Goal: Information Seeking & Learning: Understand process/instructions

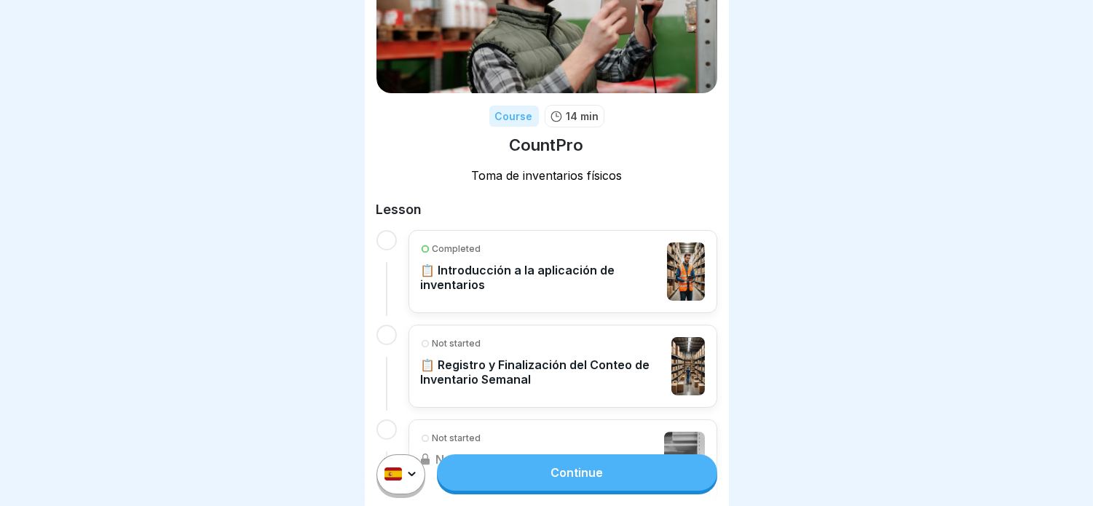
scroll to position [81, 0]
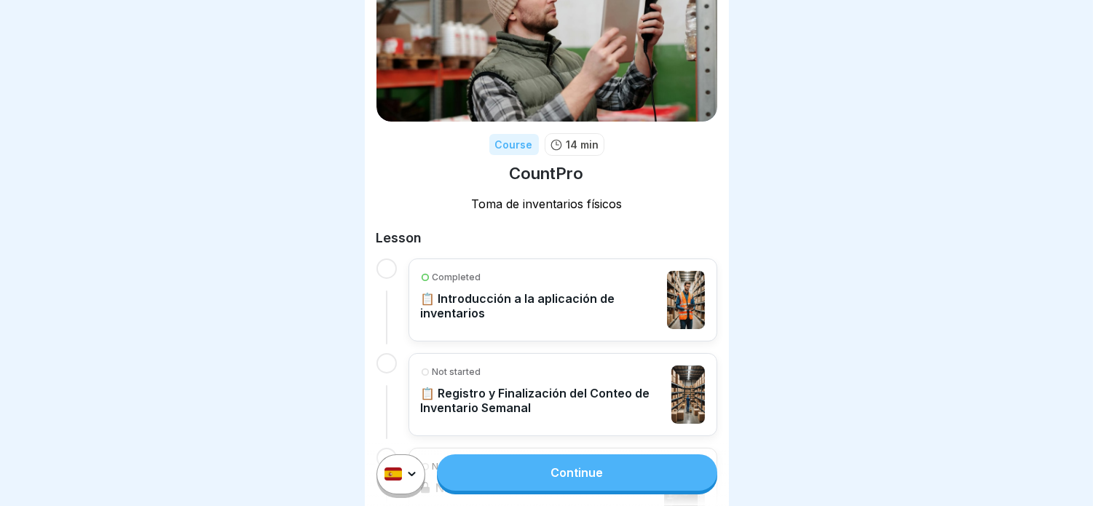
click at [612, 296] on p "📋 Introducción a la aplicación de inventarios" at bounding box center [541, 305] width 240 height 29
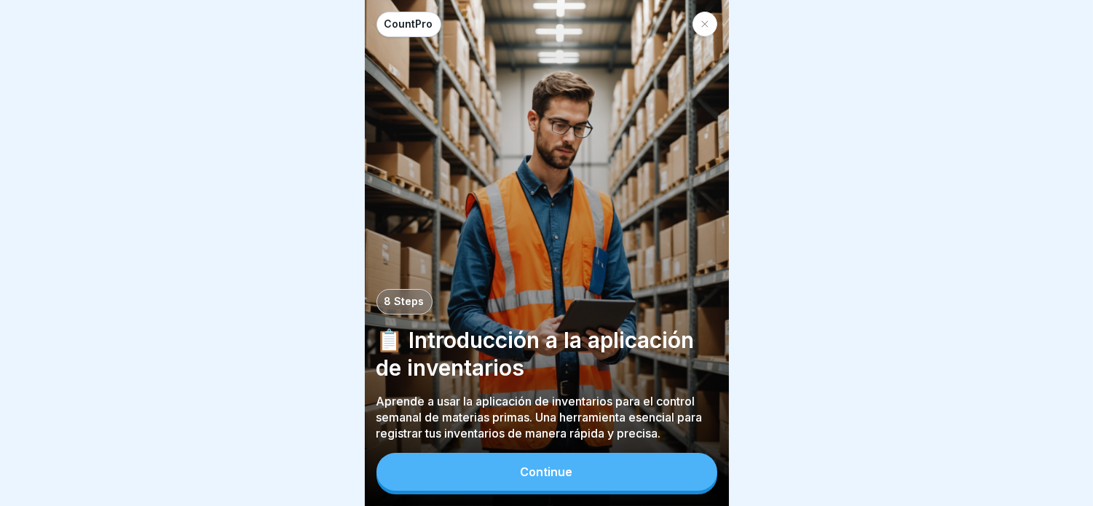
scroll to position [12, 0]
click at [555, 477] on div "Continue" at bounding box center [547, 471] width 52 height 13
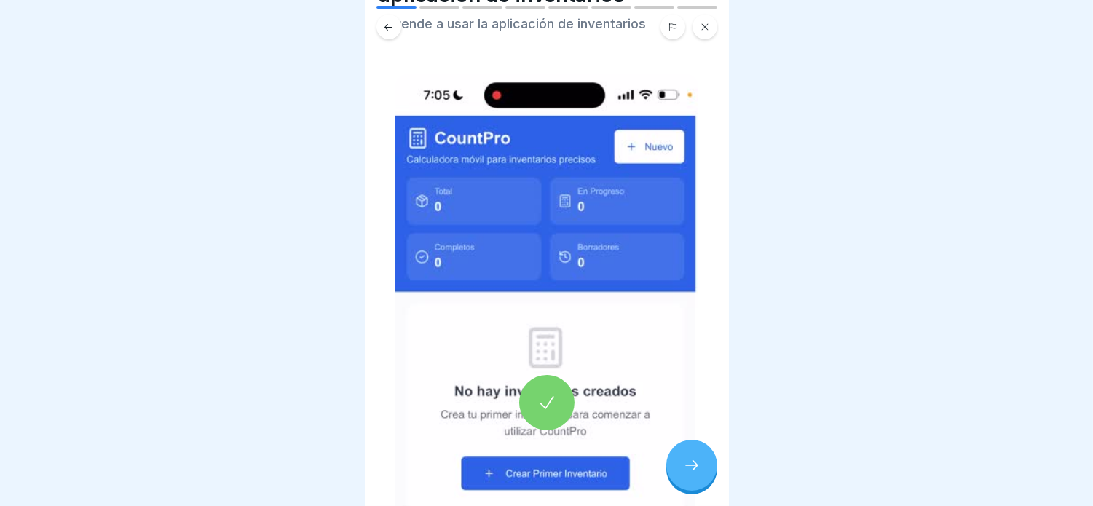
scroll to position [162, 0]
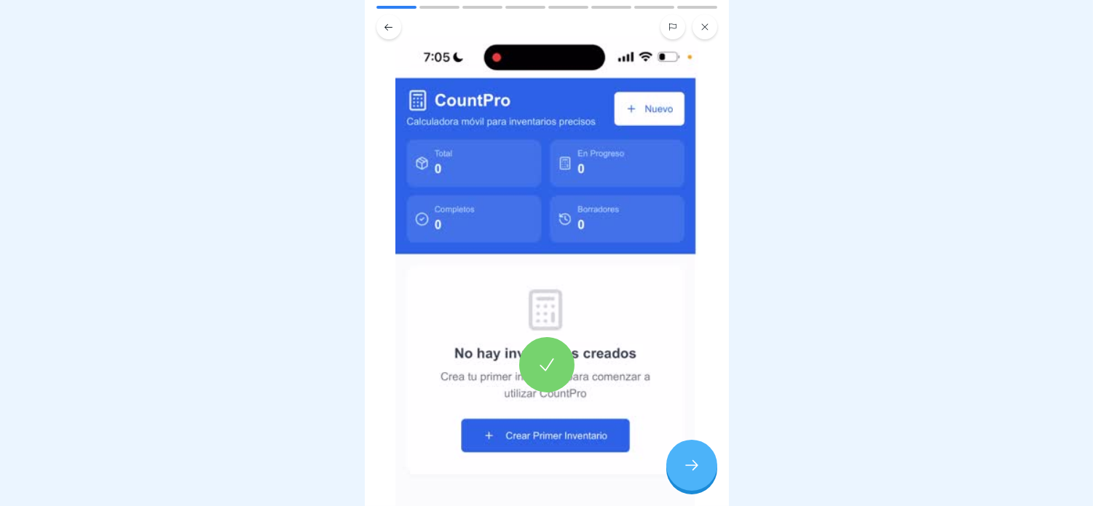
click at [590, 245] on div at bounding box center [546, 364] width 303 height 656
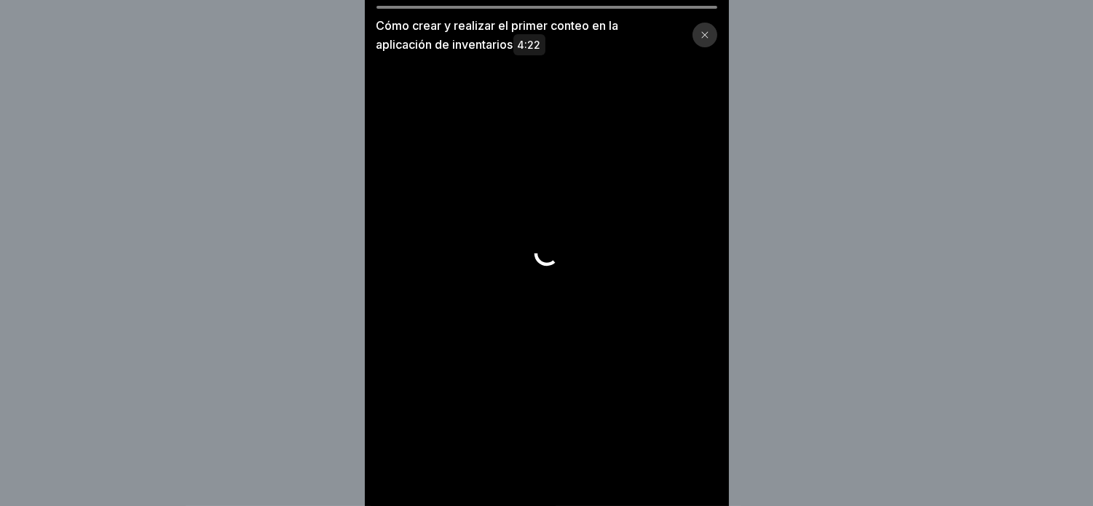
scroll to position [0, 0]
click at [571, 462] on div at bounding box center [546, 434] width 57 height 57
click at [551, 446] on icon at bounding box center [546, 433] width 23 height 23
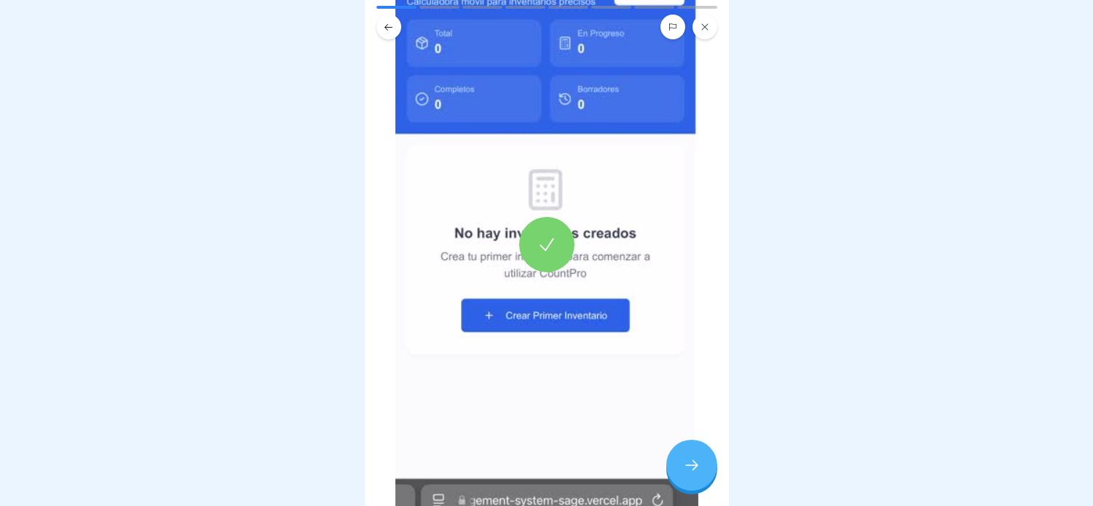
scroll to position [323, 0]
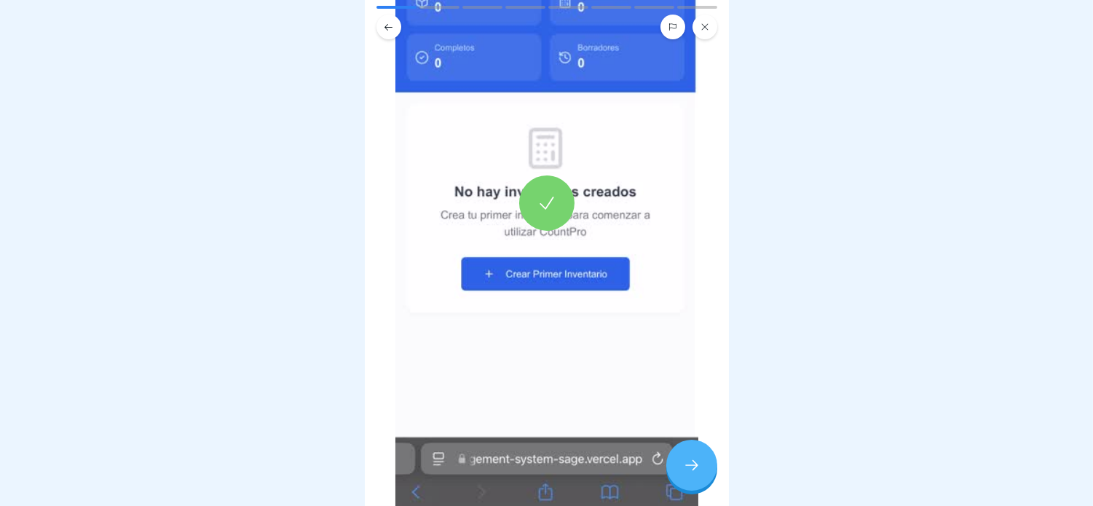
click at [676, 475] on div at bounding box center [691, 465] width 51 height 51
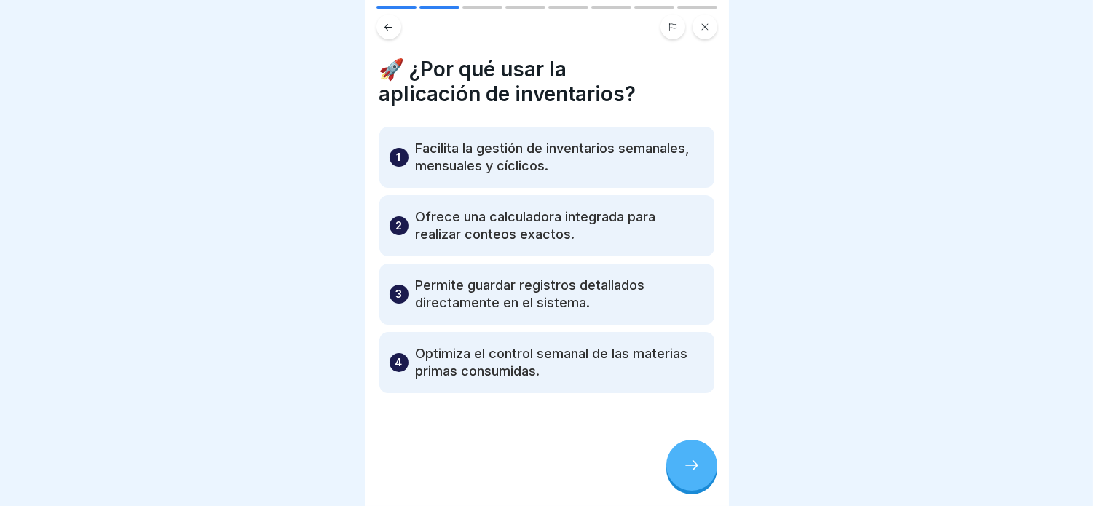
click at [511, 256] on div "1 Facilita la gestión de inventarios semanales, mensuales y cíclicos. 2 Ofrece …" at bounding box center [546, 260] width 335 height 266
click at [472, 146] on p "Facilita la gestión de inventarios semanales, mensuales y cíclicos." at bounding box center [560, 157] width 288 height 35
click at [597, 166] on p "Facilita la gestión de inventarios semanales, mensuales y cíclicos." at bounding box center [560, 157] width 288 height 35
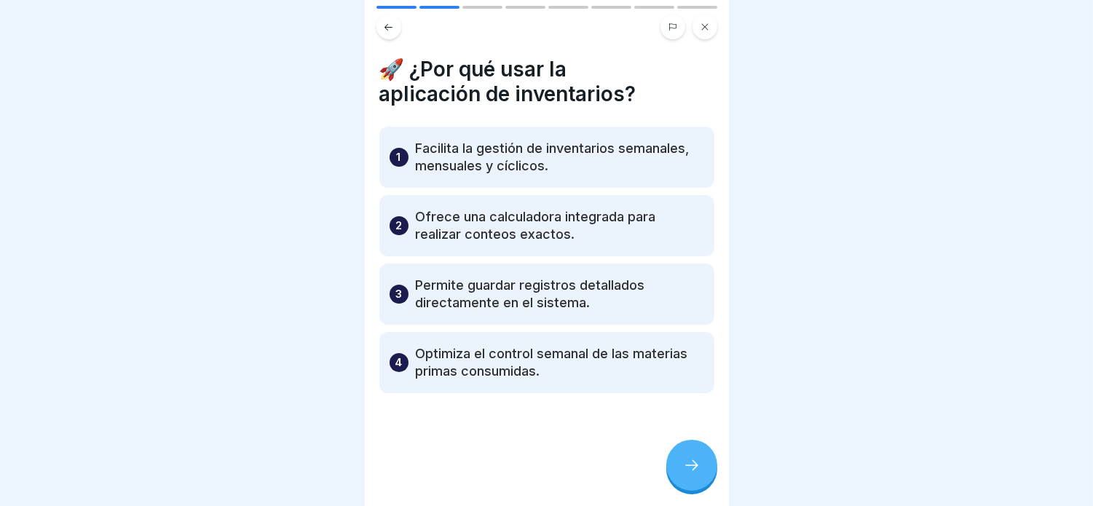
click at [585, 166] on p "Facilita la gestión de inventarios semanales, mensuales y cíclicos." at bounding box center [560, 157] width 288 height 35
click at [585, 164] on p "Facilita la gestión de inventarios semanales, mensuales y cíclicos." at bounding box center [560, 157] width 288 height 35
click at [497, 199] on div "2 Ofrece una calculadora integrada para realizar conteos exactos." at bounding box center [546, 225] width 335 height 61
click at [489, 239] on p "Ofrece una calculadora integrada para realizar conteos exactos." at bounding box center [560, 225] width 288 height 35
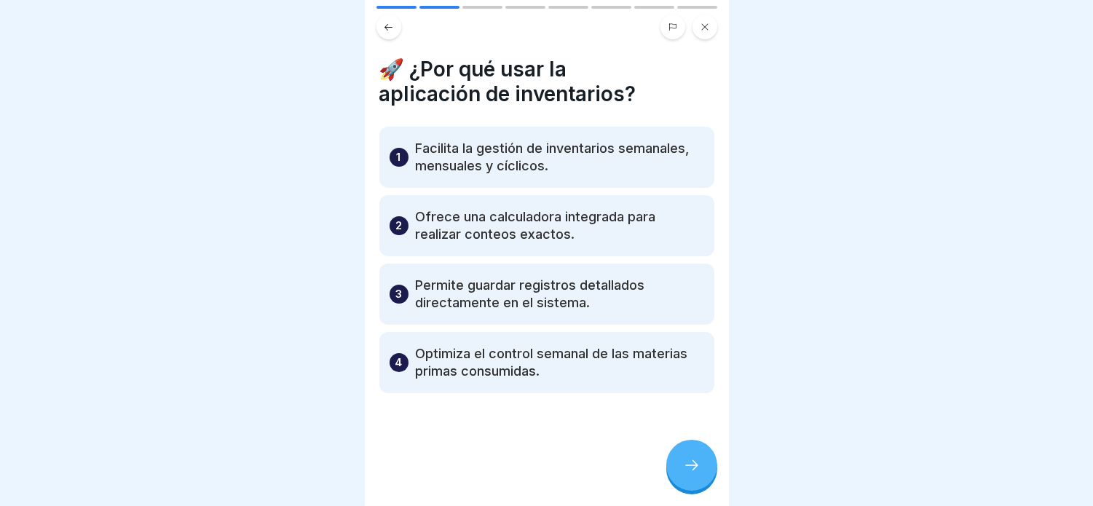
click at [486, 344] on div "4 Optimiza el control semanal de las materias primas consumidas." at bounding box center [546, 362] width 335 height 61
click at [489, 371] on p "Optimiza el control semanal de las materias primas consumidas." at bounding box center [560, 362] width 288 height 35
click at [534, 166] on p "Facilita la gestión de inventarios semanales, mensuales y cíclicos." at bounding box center [560, 157] width 288 height 35
click at [534, 163] on p "Facilita la gestión de inventarios semanales, mensuales y cíclicos." at bounding box center [560, 157] width 288 height 35
click at [695, 474] on icon at bounding box center [691, 465] width 17 height 17
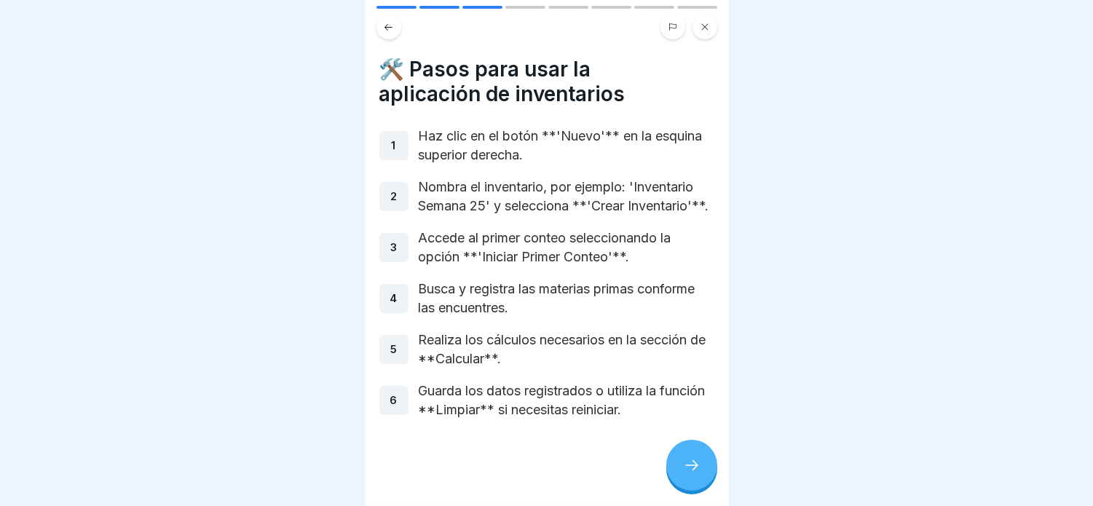
click at [547, 148] on p "Haz clic en el botón **'Nuevo'** en la esquina superior derecha." at bounding box center [567, 146] width 296 height 38
click at [675, 473] on div at bounding box center [691, 465] width 51 height 51
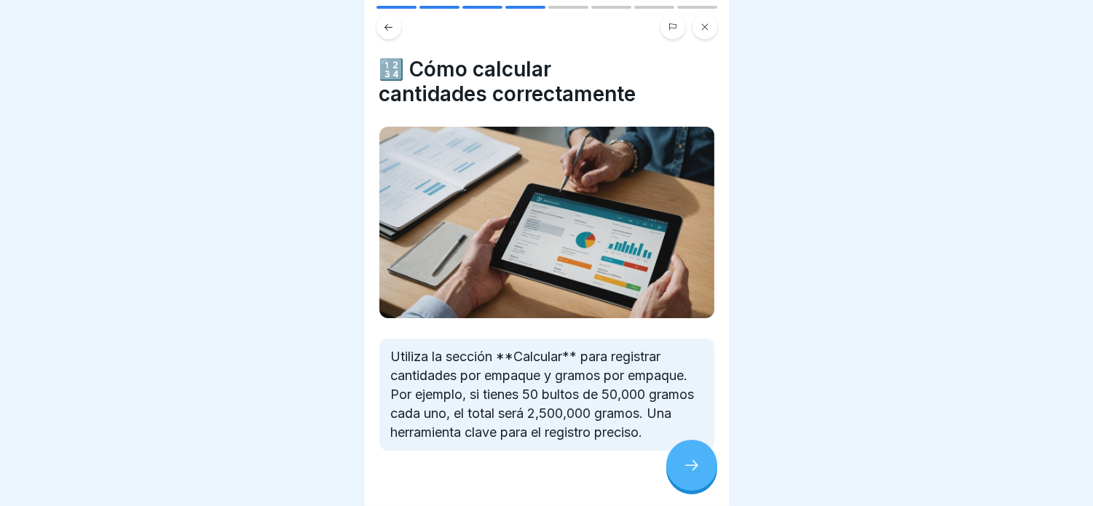
click at [675, 473] on div at bounding box center [691, 465] width 51 height 51
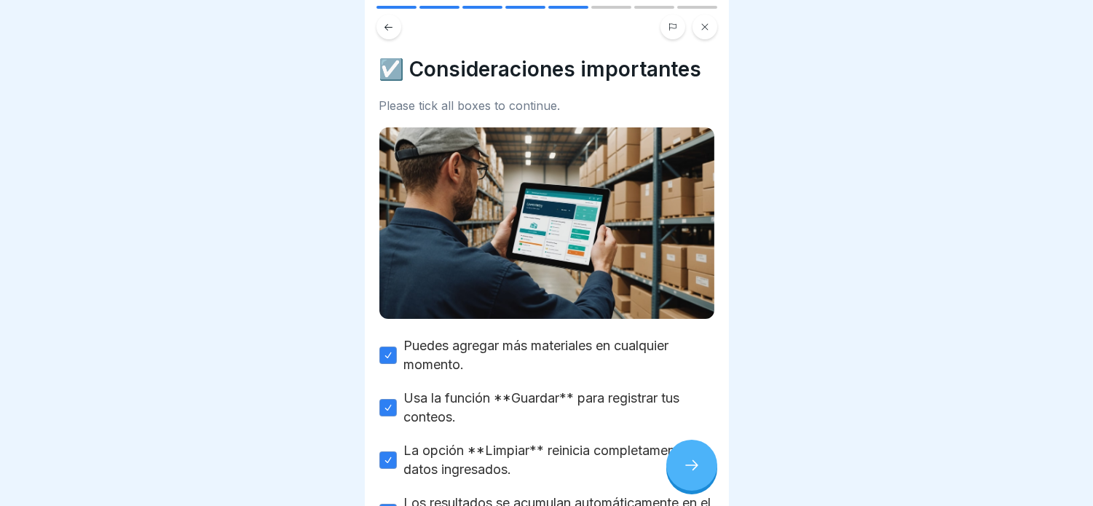
click at [675, 473] on div at bounding box center [691, 465] width 51 height 51
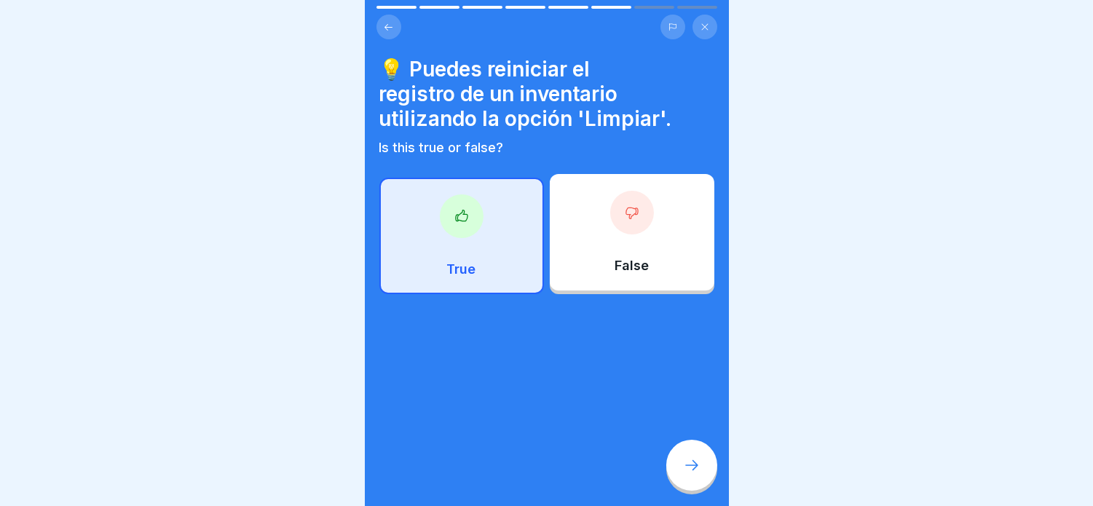
click at [489, 218] on div "True" at bounding box center [461, 236] width 165 height 116
click at [686, 474] on icon at bounding box center [691, 465] width 17 height 17
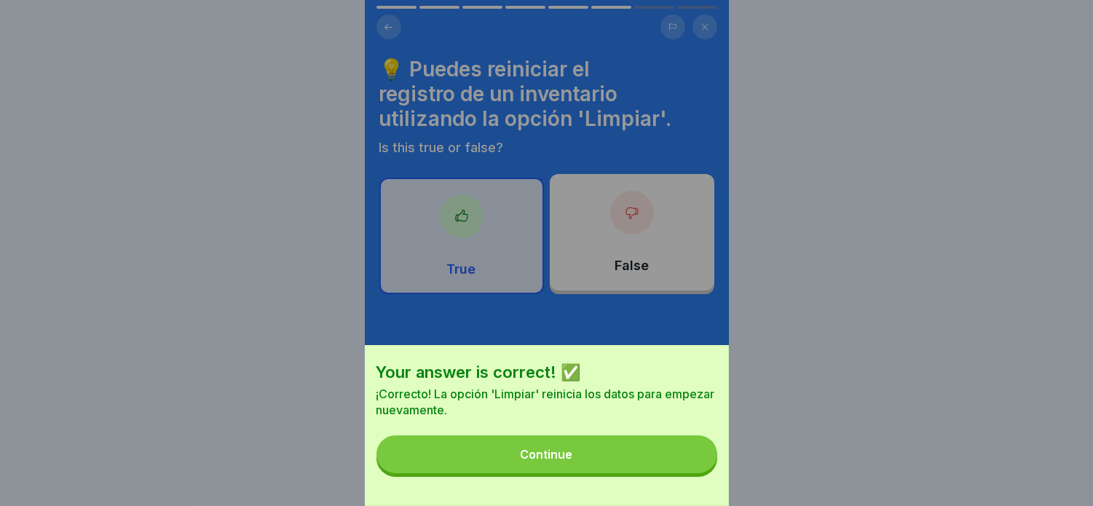
click at [666, 467] on button "Continue" at bounding box center [546, 454] width 341 height 38
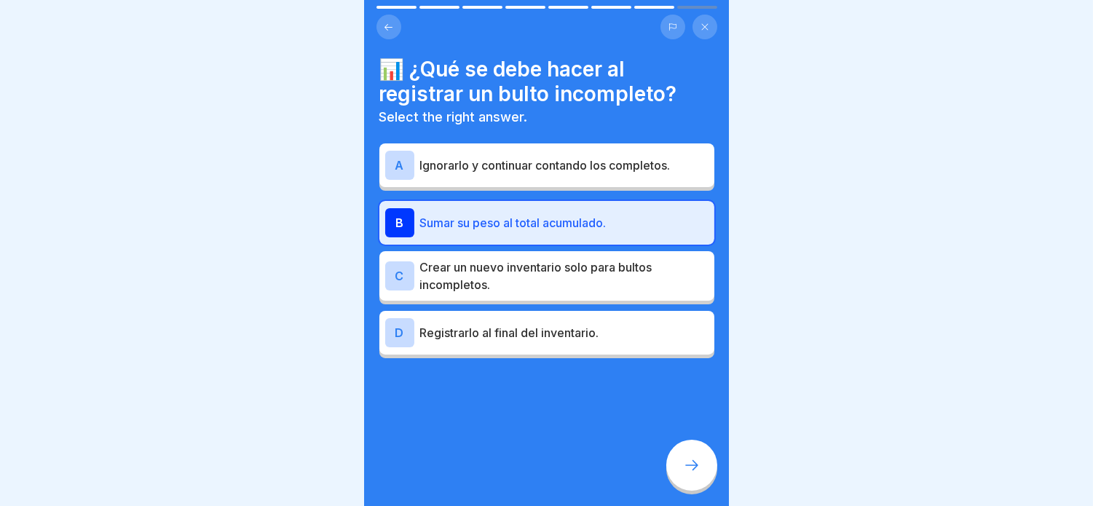
click at [693, 474] on icon at bounding box center [691, 465] width 17 height 17
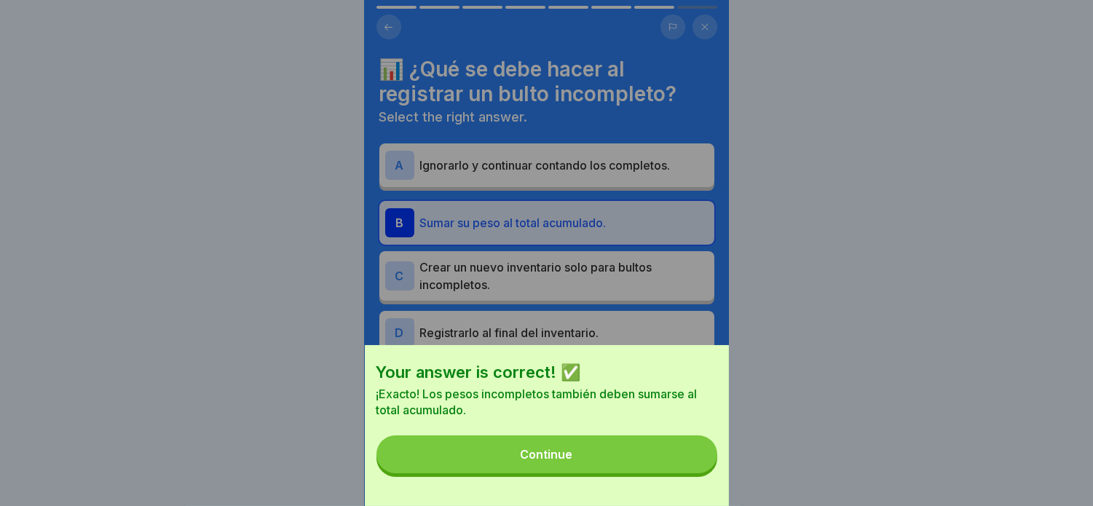
click at [683, 473] on button "Continue" at bounding box center [546, 454] width 341 height 38
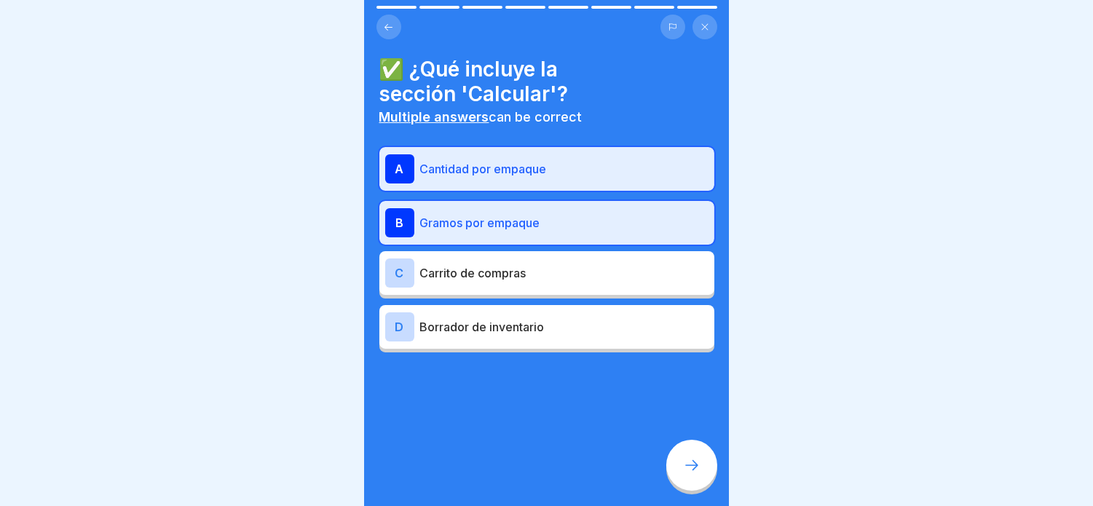
click at [678, 473] on div at bounding box center [691, 465] width 51 height 51
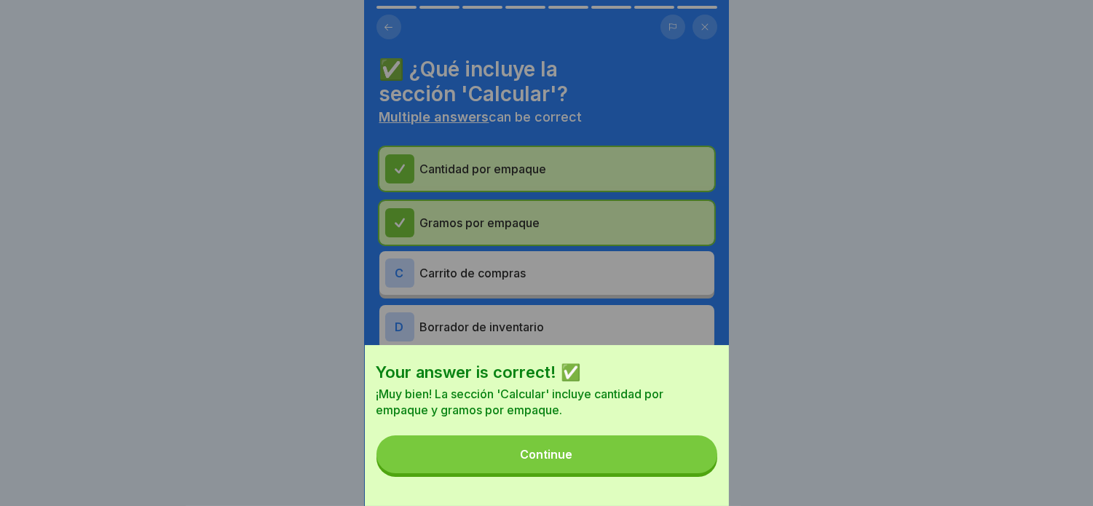
click at [678, 473] on button "Continue" at bounding box center [546, 454] width 341 height 38
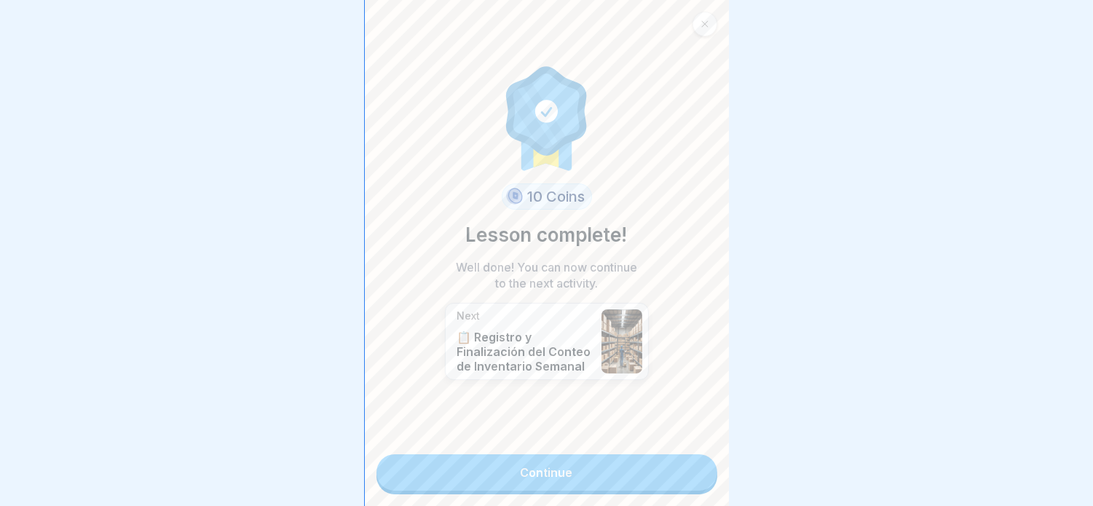
click at [681, 469] on link "Continue" at bounding box center [546, 472] width 341 height 36
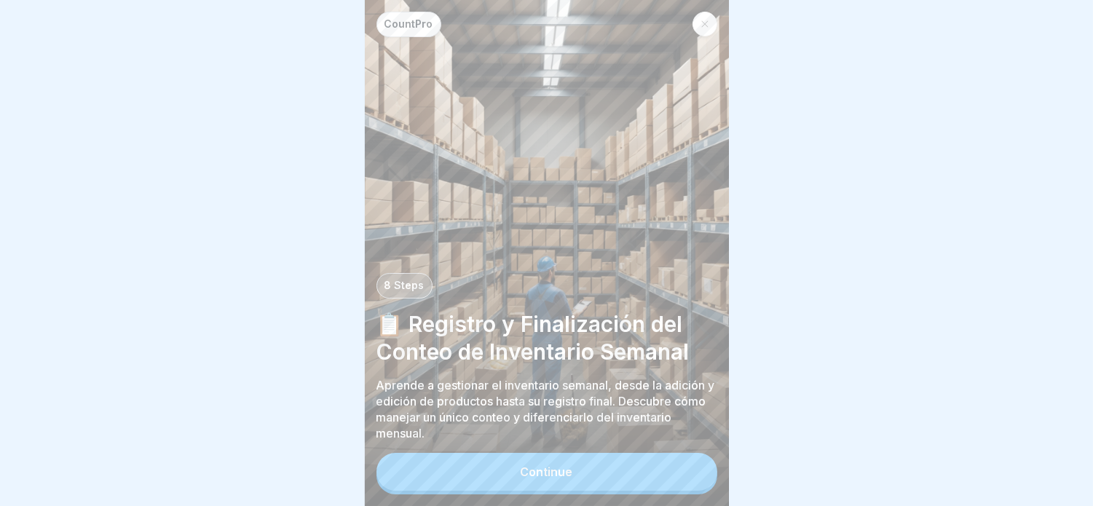
click at [677, 472] on button "Continue" at bounding box center [546, 472] width 341 height 38
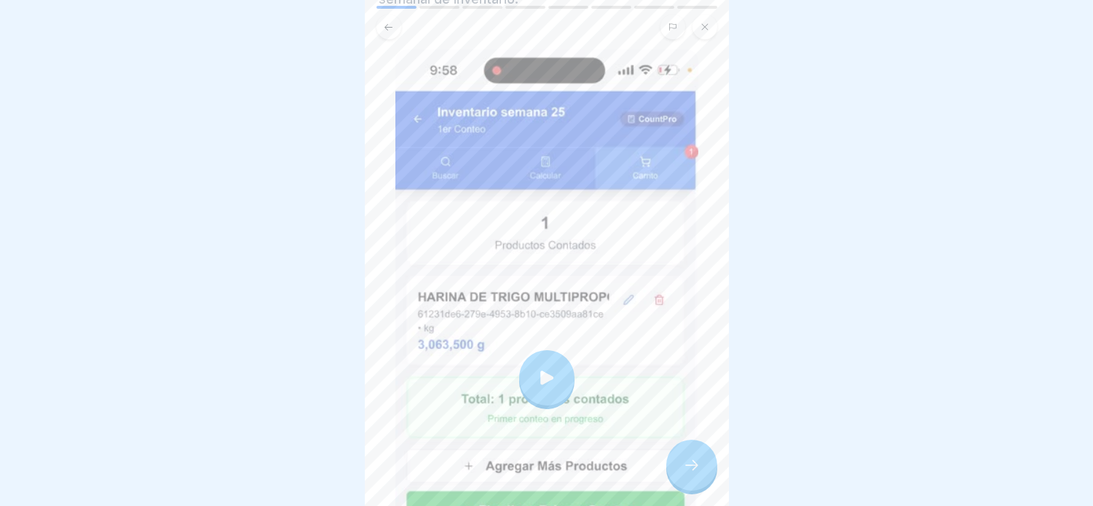
scroll to position [242, 0]
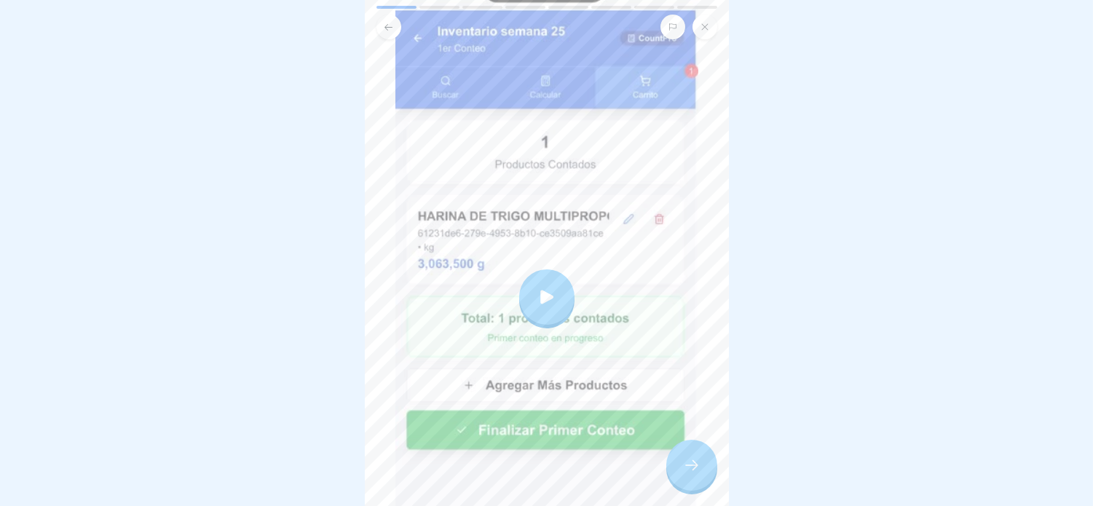
click at [541, 269] on div at bounding box center [546, 296] width 55 height 55
click at [692, 486] on div at bounding box center [691, 465] width 51 height 51
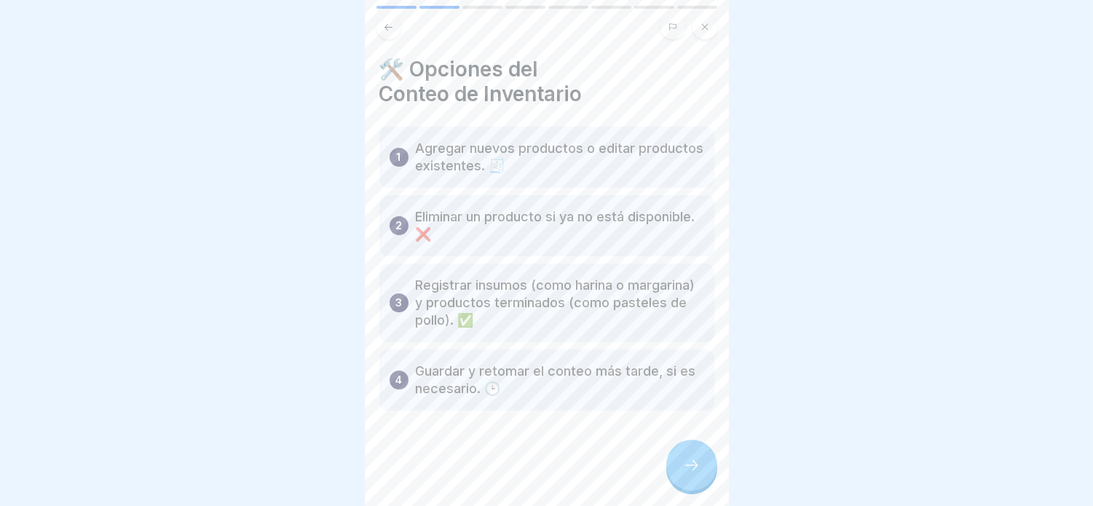
click at [677, 466] on div at bounding box center [691, 465] width 51 height 51
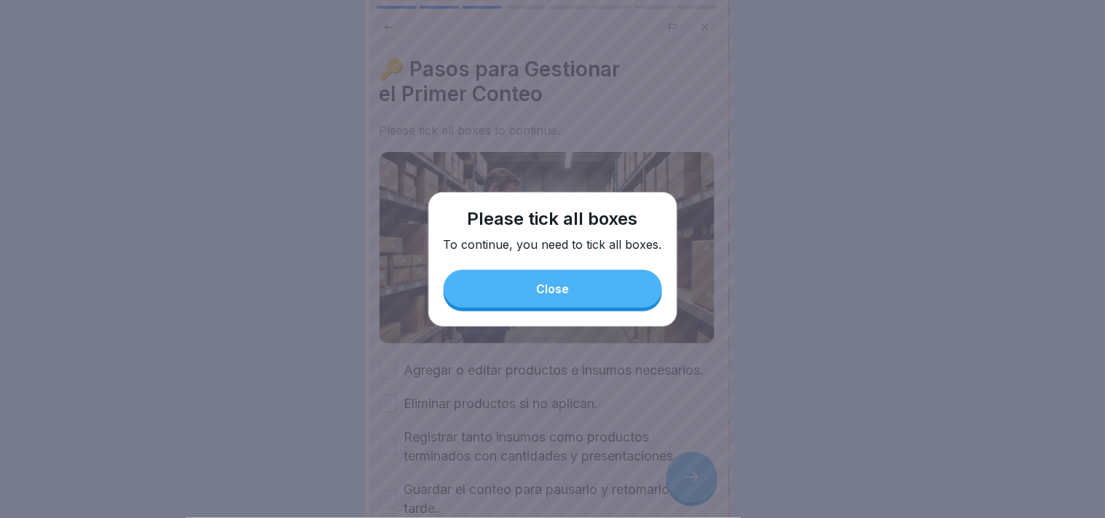
click at [590, 295] on button "Close" at bounding box center [552, 289] width 218 height 38
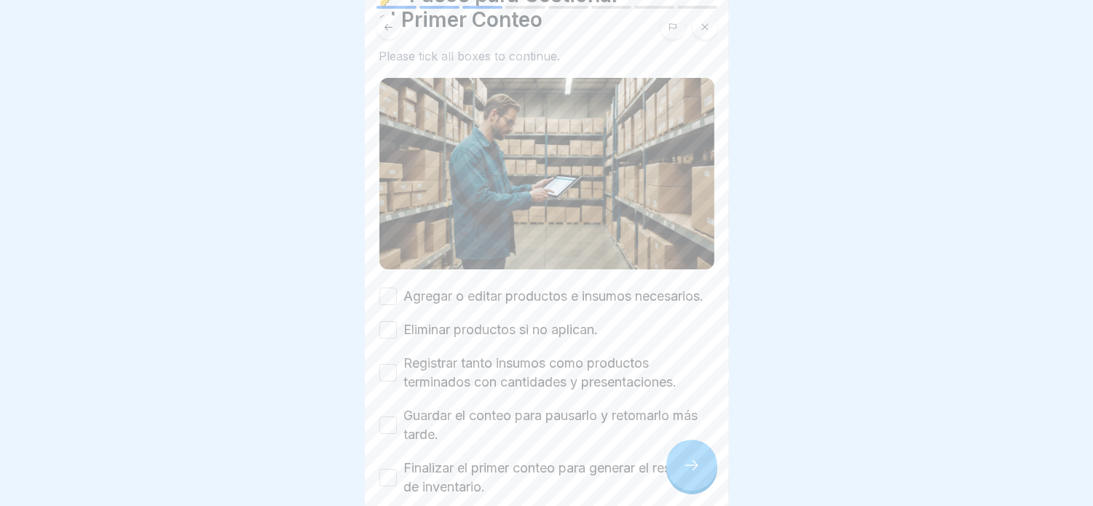
scroll to position [0, 0]
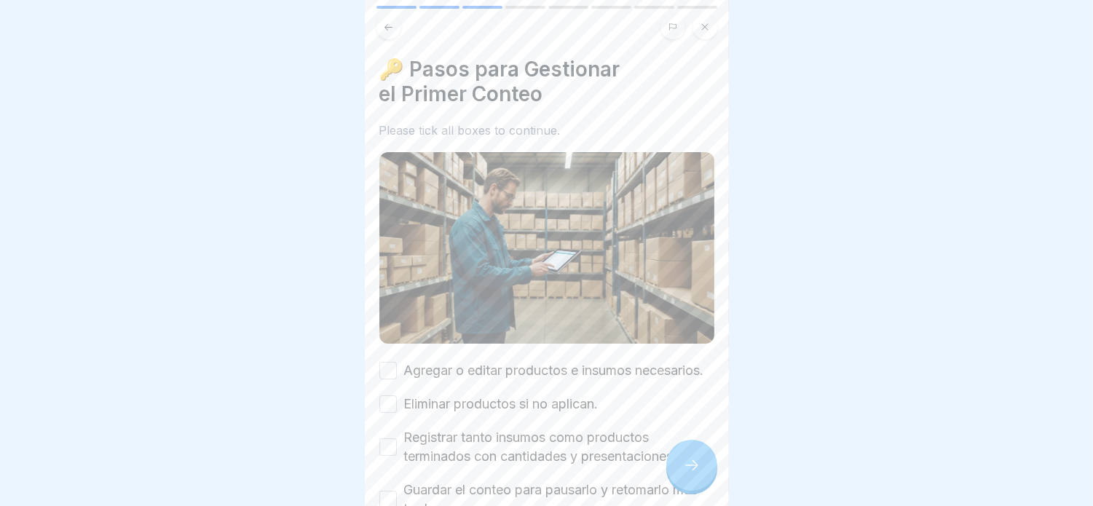
click at [380, 368] on button "Agregar o editar productos e insumos necesarios." at bounding box center [387, 370] width 17 height 17
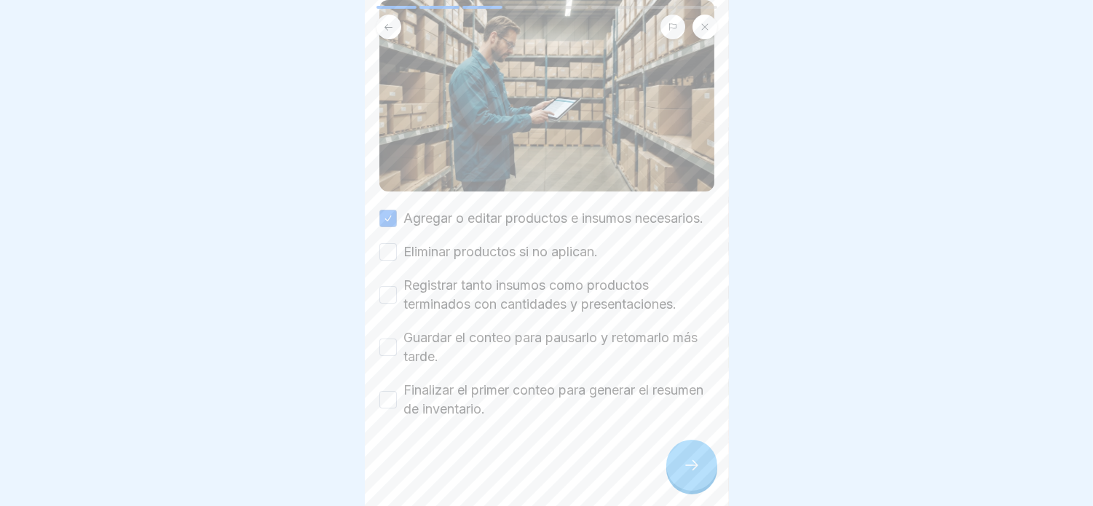
scroll to position [162, 0]
click at [388, 248] on button "Eliminar productos si no aplican." at bounding box center [387, 251] width 17 height 17
click at [393, 307] on div "Registrar tanto insumos como productos terminados con cantidades y presentacion…" at bounding box center [546, 295] width 335 height 38
click at [387, 293] on button "Registrar tanto insumos como productos terminados con cantidades y presentacion…" at bounding box center [387, 294] width 17 height 17
click at [394, 346] on button "Guardar el conteo para pausarlo y retomarlo más tarde." at bounding box center [387, 347] width 17 height 17
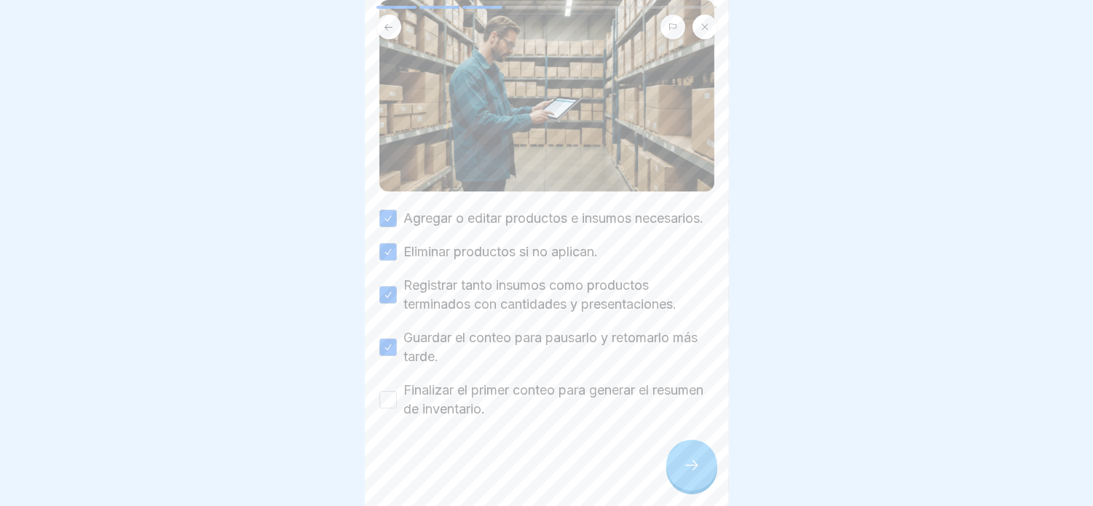
click at [382, 405] on button "Finalizar el primer conteo para generar el resumen de inventario." at bounding box center [387, 399] width 17 height 17
click at [690, 459] on div at bounding box center [691, 465] width 51 height 51
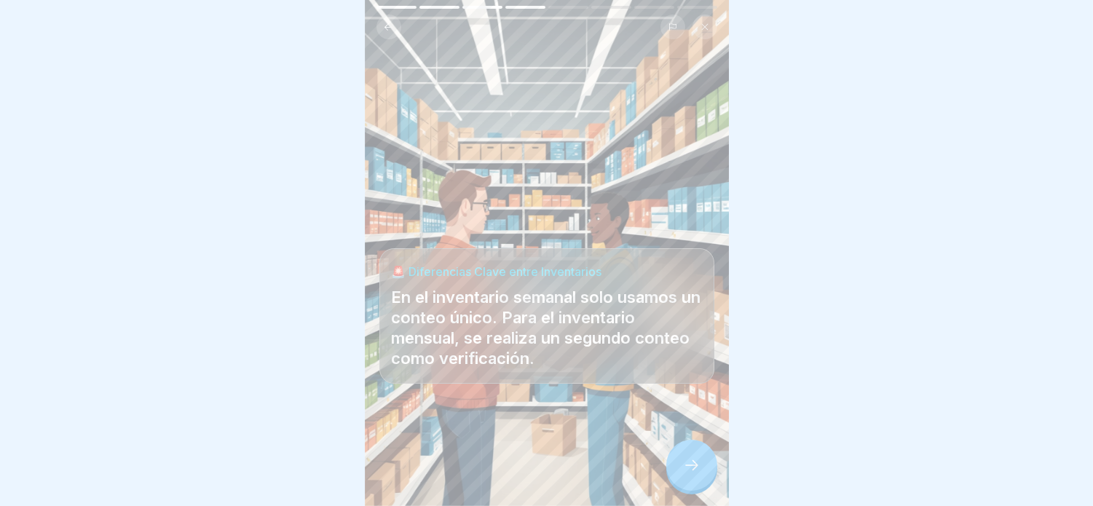
scroll to position [12, 0]
click at [697, 470] on icon at bounding box center [691, 465] width 17 height 17
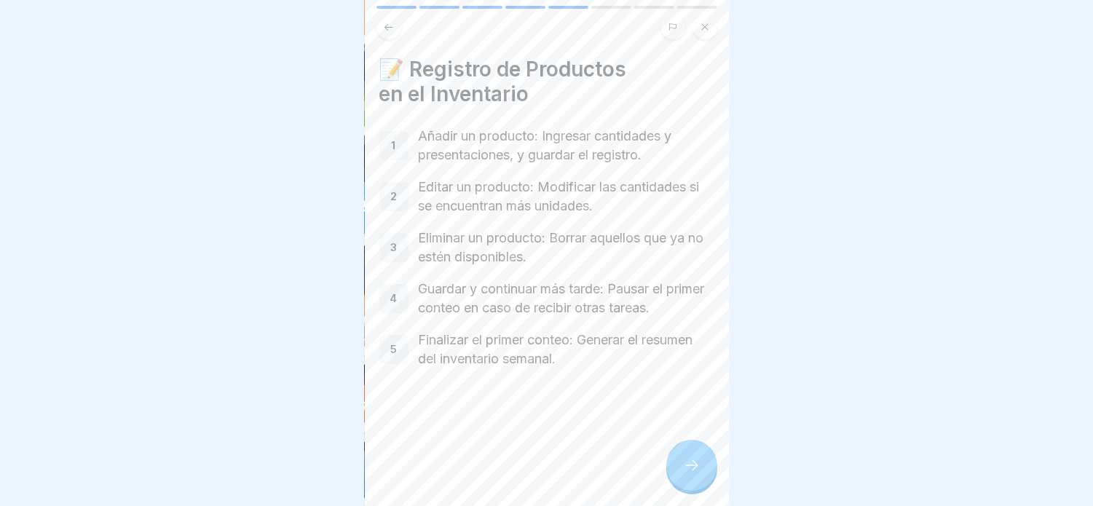
click at [678, 462] on div at bounding box center [691, 465] width 51 height 51
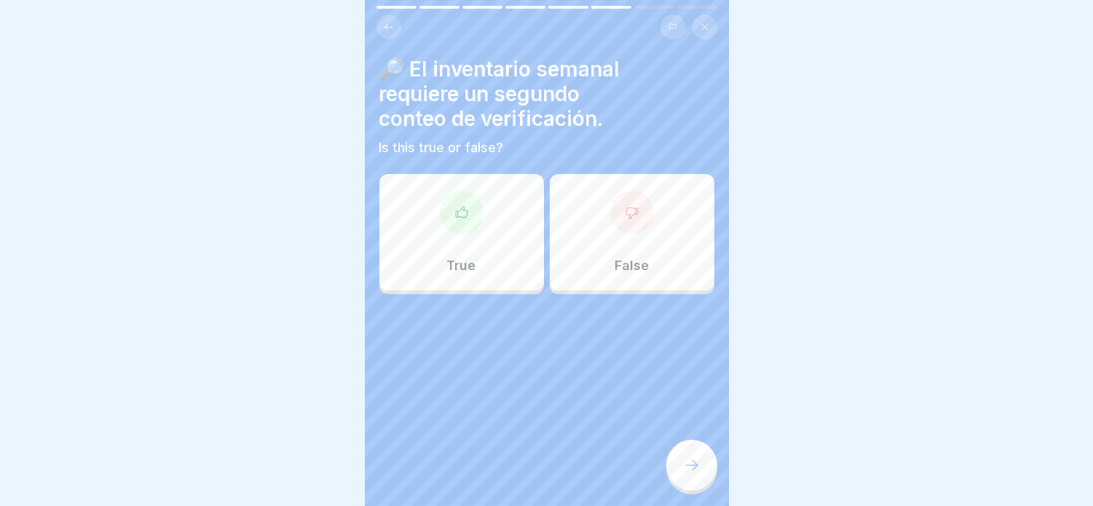
click at [593, 226] on div "False" at bounding box center [632, 232] width 165 height 116
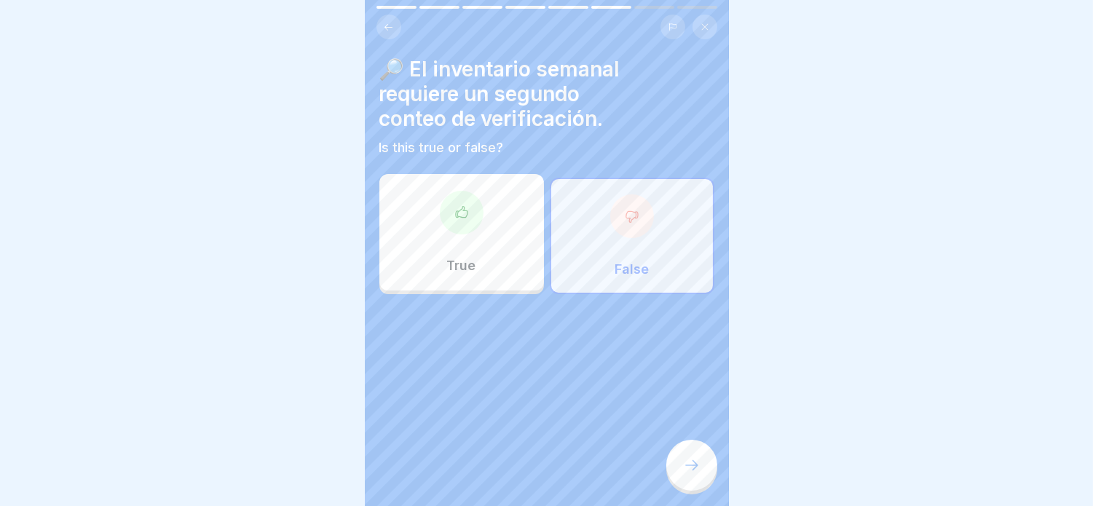
click at [701, 467] on div at bounding box center [691, 465] width 51 height 51
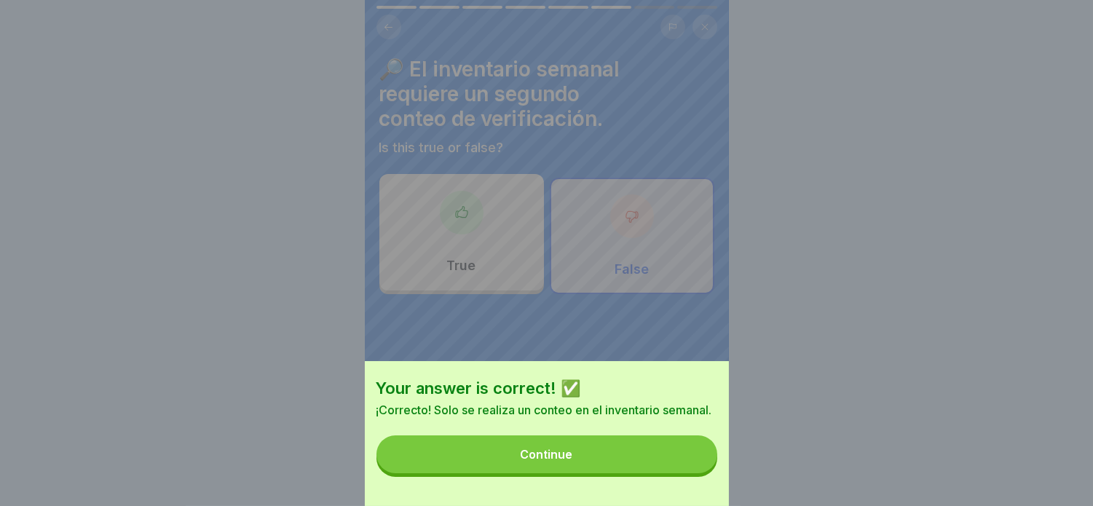
click at [685, 473] on button "Continue" at bounding box center [546, 454] width 341 height 38
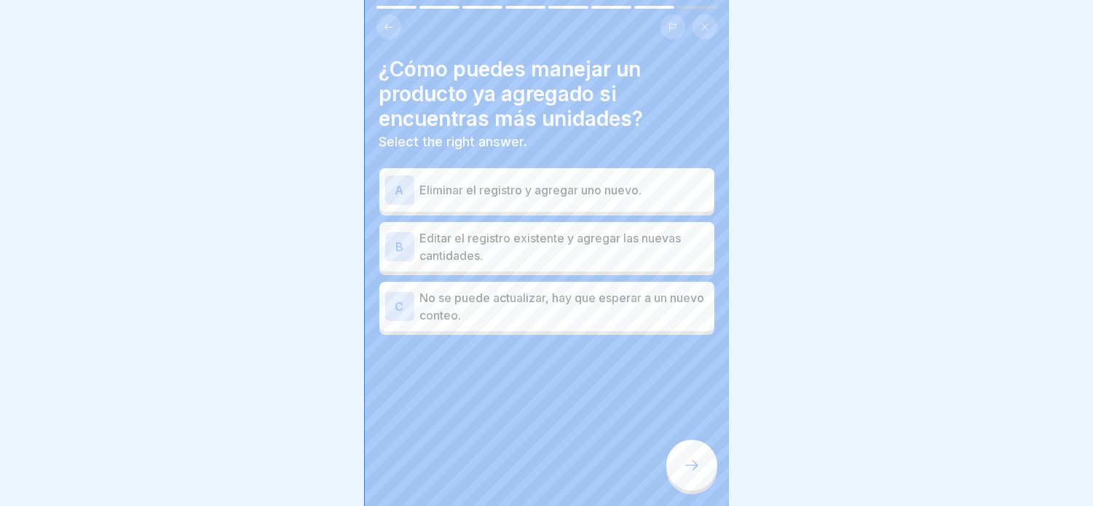
click at [626, 245] on p "Editar el registro existente y agregar las nuevas cantidades." at bounding box center [564, 246] width 288 height 35
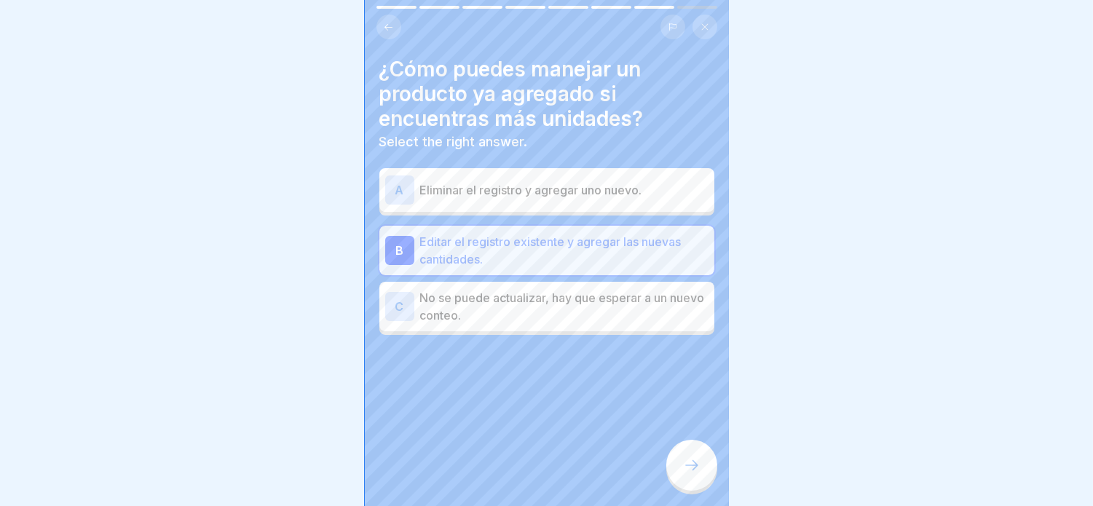
click at [693, 459] on icon at bounding box center [691, 465] width 17 height 17
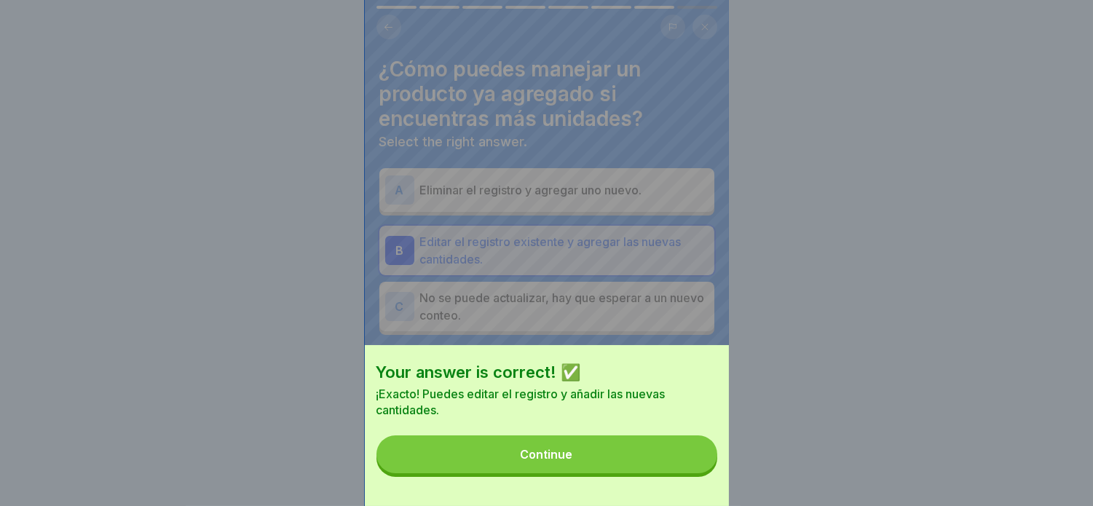
click at [659, 466] on button "Continue" at bounding box center [546, 454] width 341 height 38
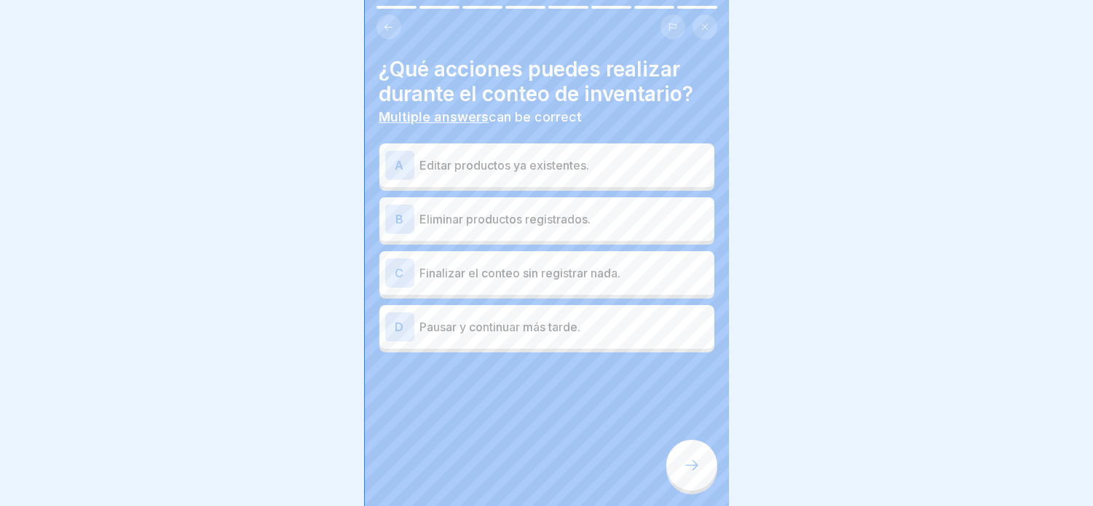
click at [644, 321] on p "Pausar y continuar más tarde." at bounding box center [564, 326] width 288 height 17
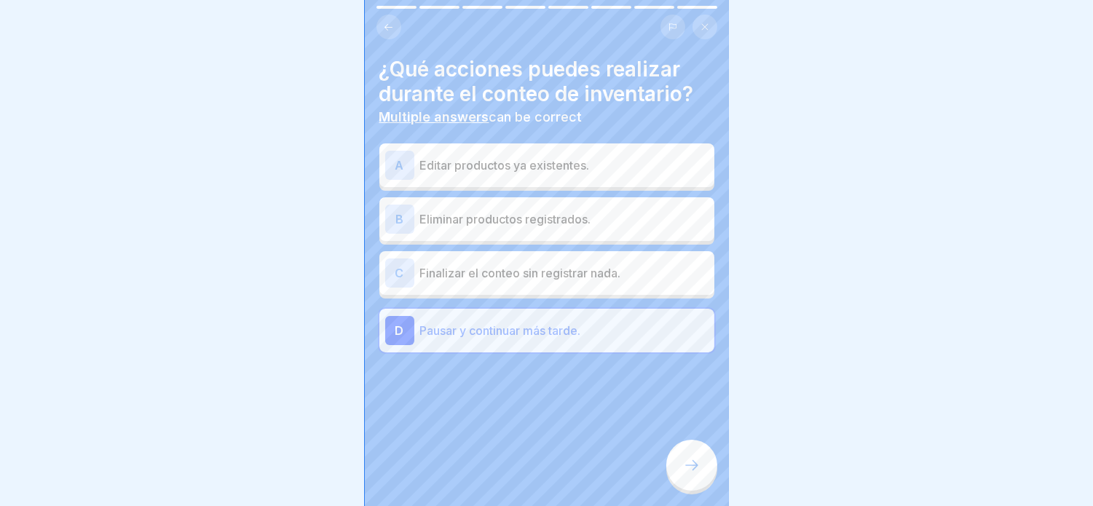
click at [681, 466] on div at bounding box center [691, 465] width 51 height 51
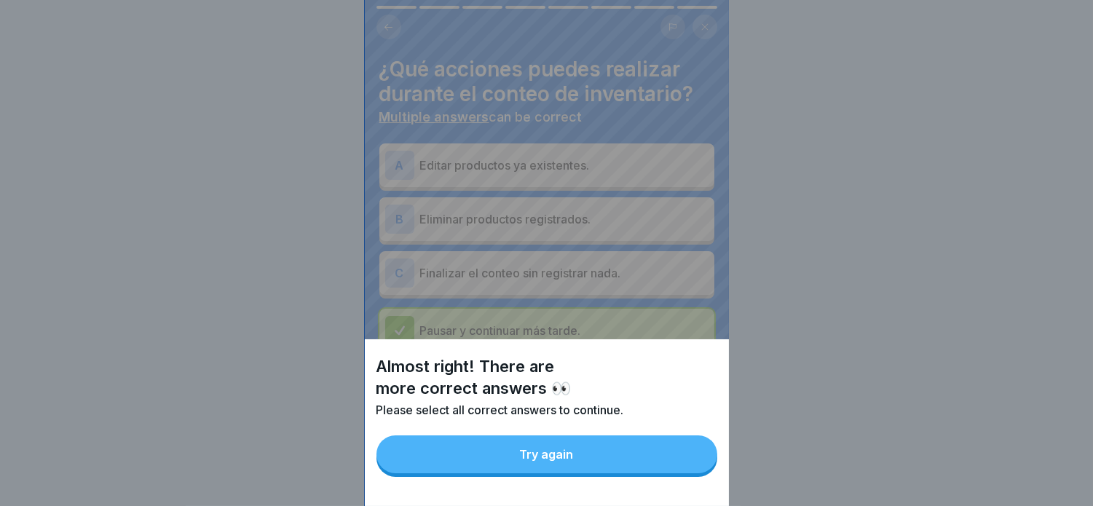
click at [681, 466] on button "Try again" at bounding box center [546, 454] width 341 height 38
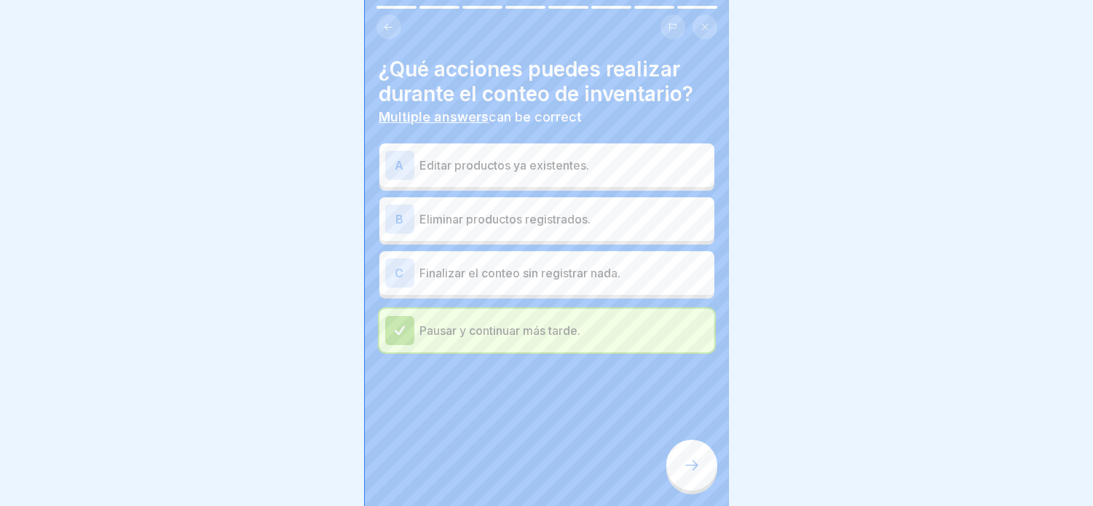
click at [601, 161] on p "Editar productos ya existentes." at bounding box center [564, 165] width 288 height 17
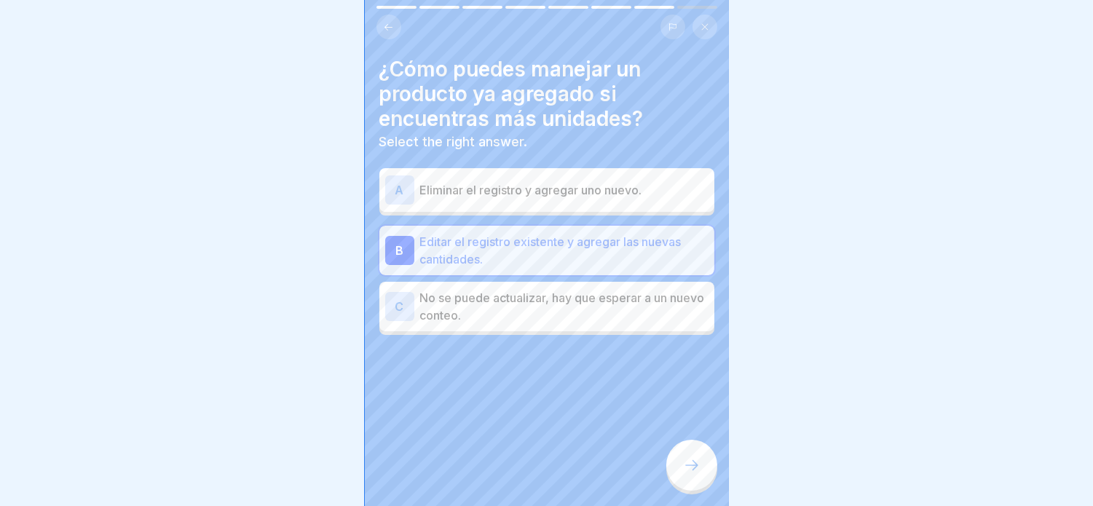
click at [698, 464] on icon at bounding box center [691, 465] width 17 height 17
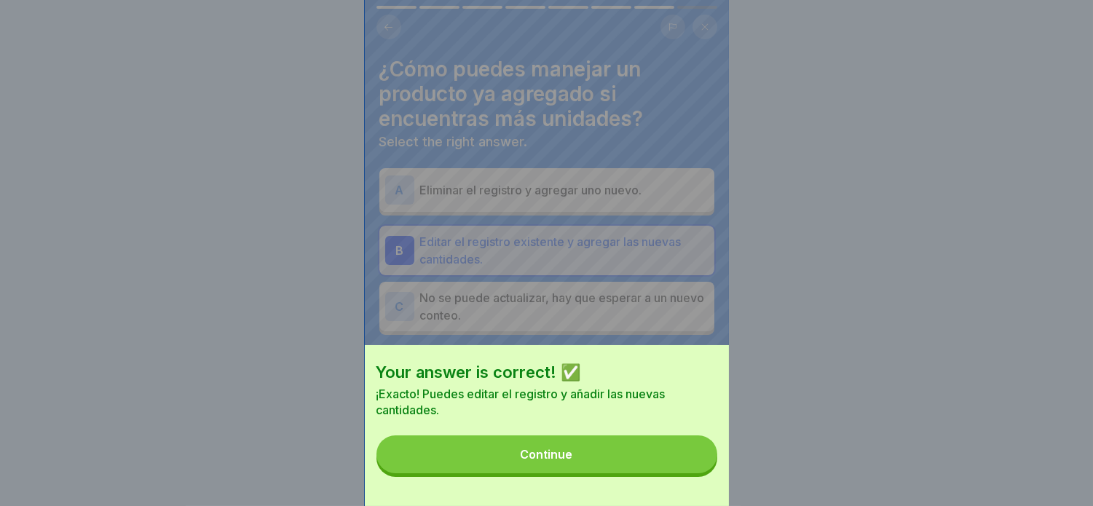
click at [693, 473] on button "Continue" at bounding box center [546, 454] width 341 height 38
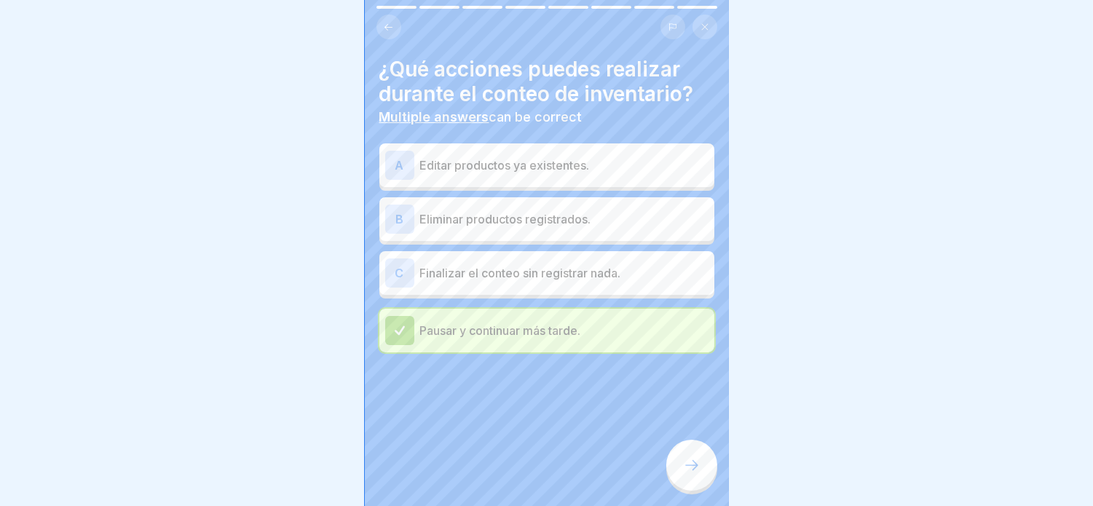
click at [534, 221] on div "B Eliminar productos registrados." at bounding box center [546, 219] width 335 height 44
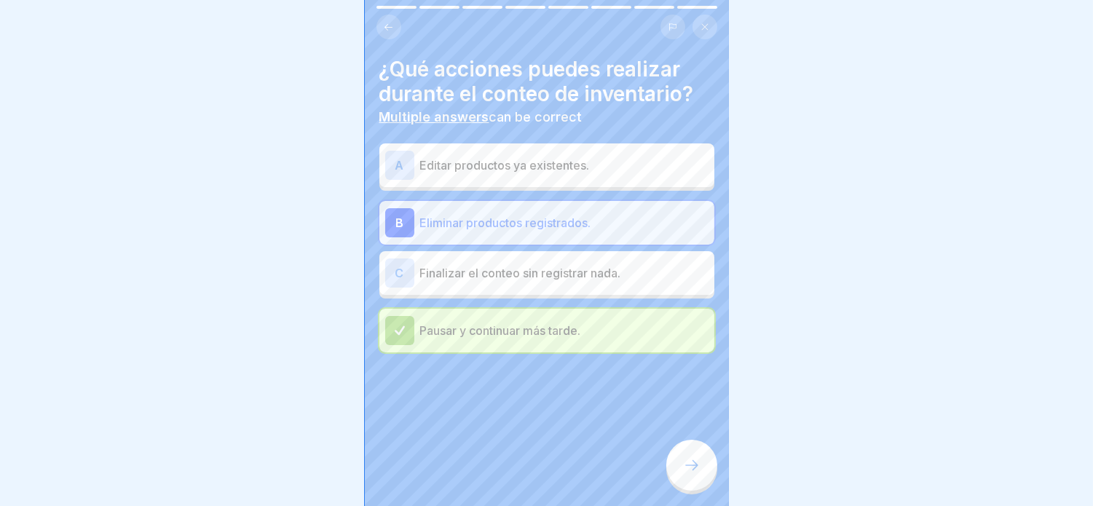
click at [576, 160] on p "Editar productos ya existentes." at bounding box center [564, 165] width 288 height 17
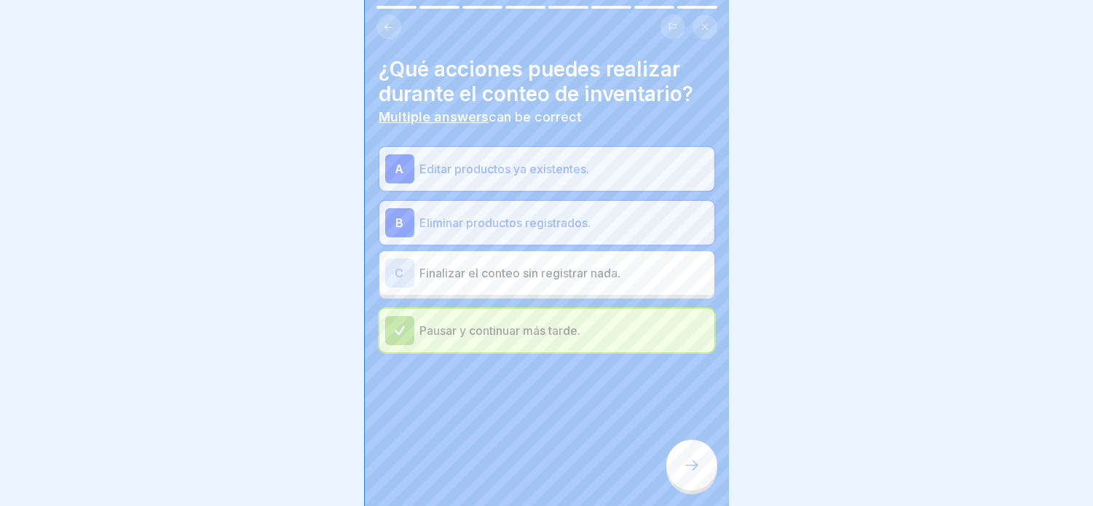
click at [693, 470] on icon at bounding box center [691, 465] width 17 height 17
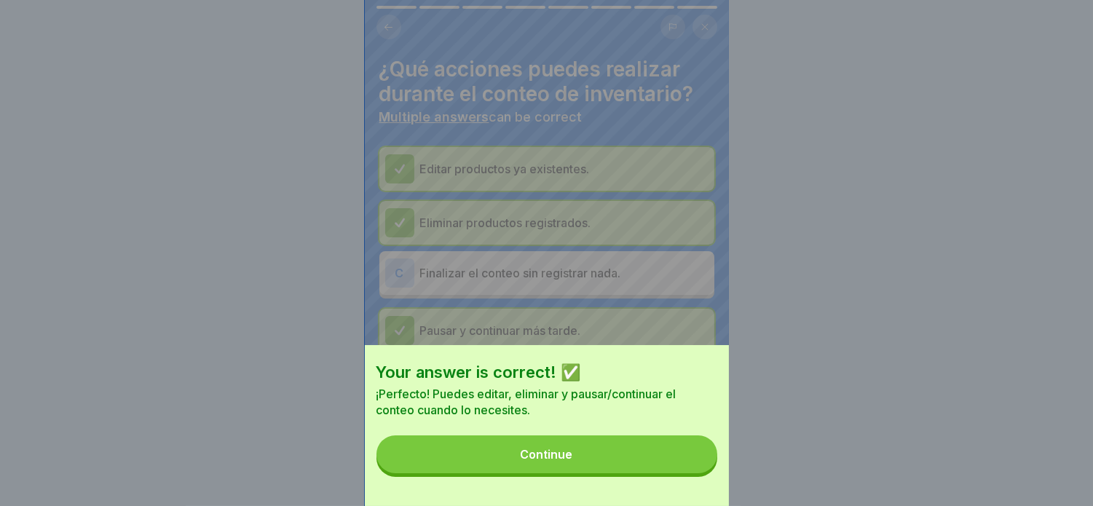
click at [693, 470] on button "Continue" at bounding box center [546, 454] width 341 height 38
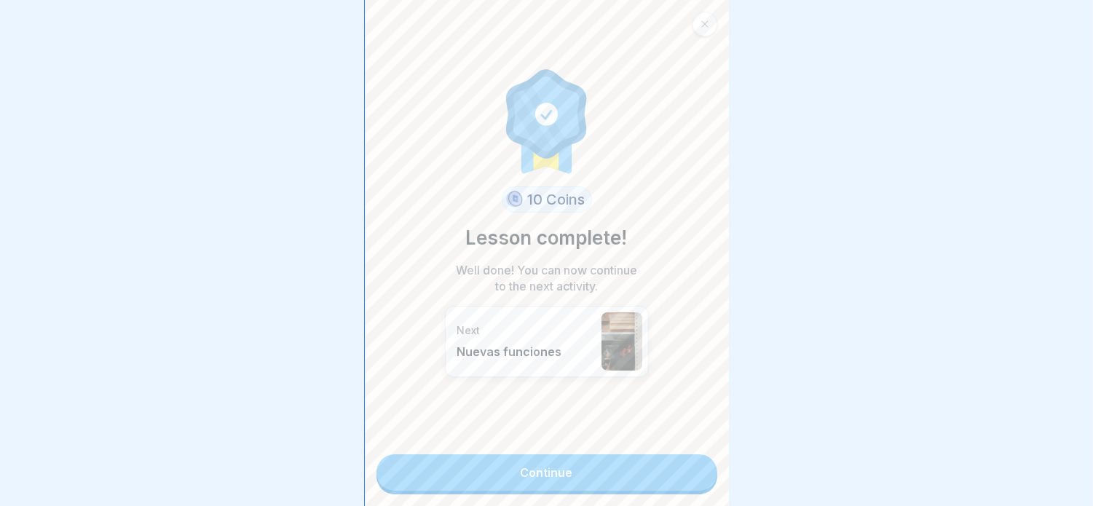
click at [620, 470] on link "Continue" at bounding box center [546, 472] width 341 height 36
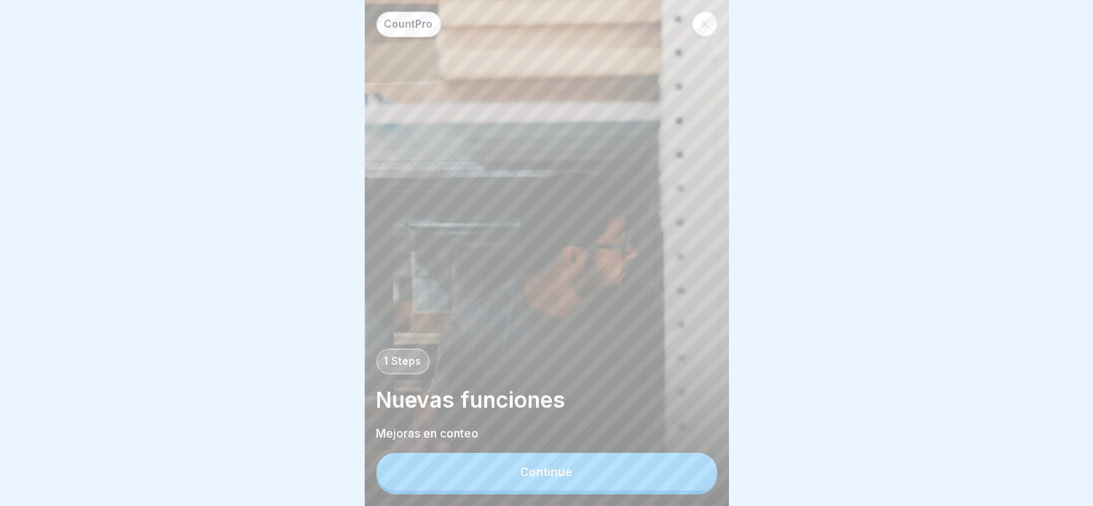
click at [588, 470] on button "Continue" at bounding box center [546, 472] width 341 height 38
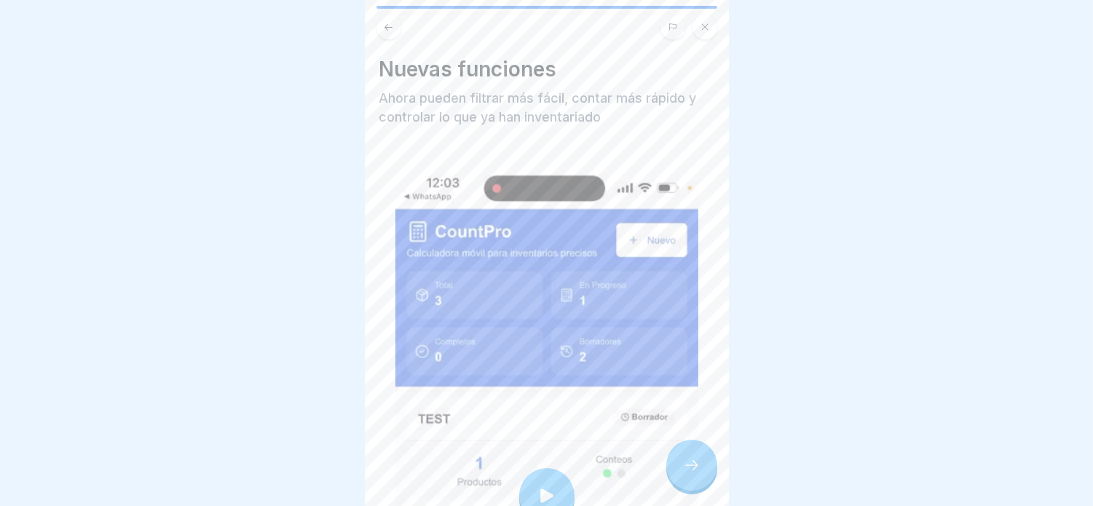
click at [539, 453] on div at bounding box center [546, 495] width 303 height 656
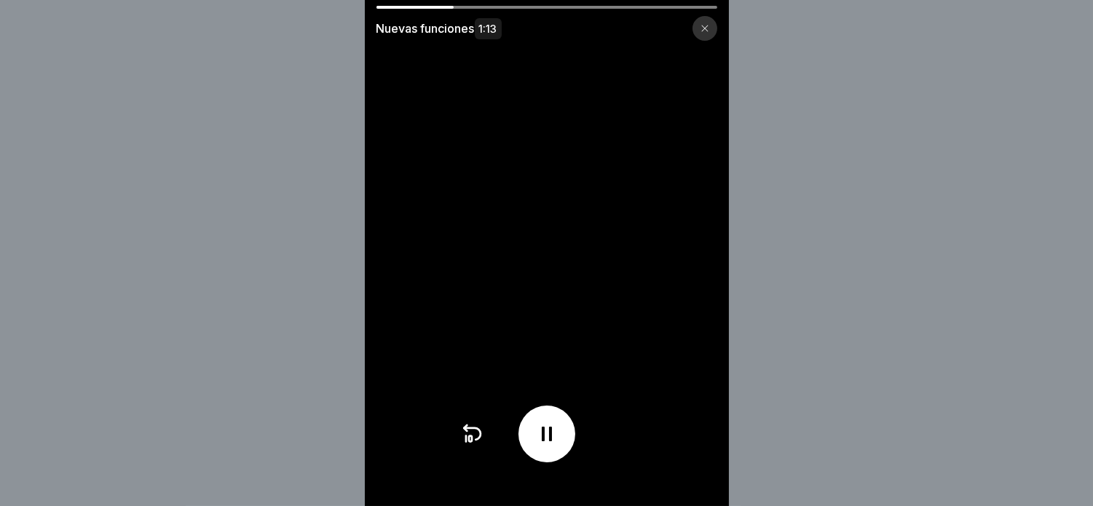
click at [549, 446] on icon at bounding box center [546, 433] width 23 height 23
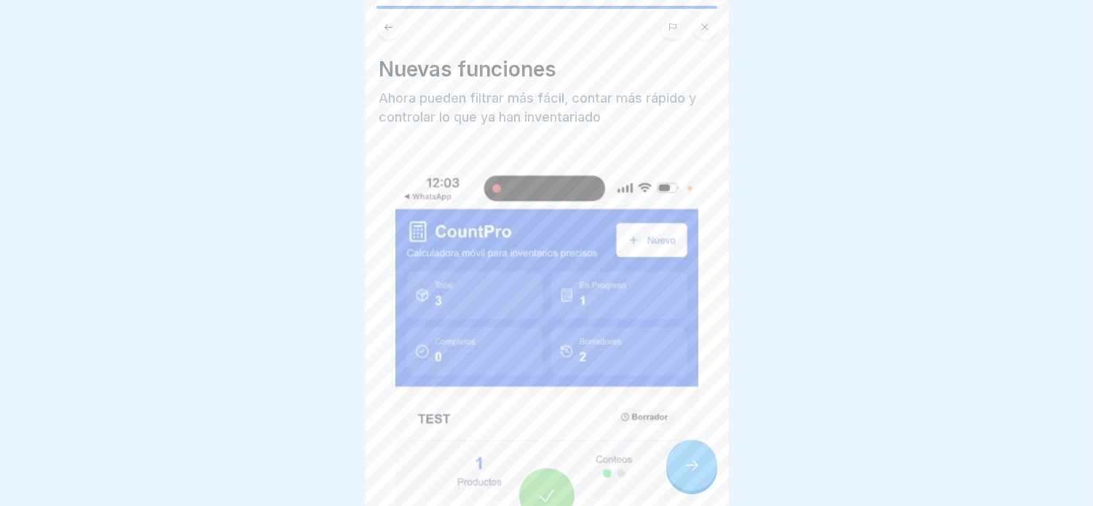
click at [537, 486] on icon at bounding box center [547, 496] width 20 height 20
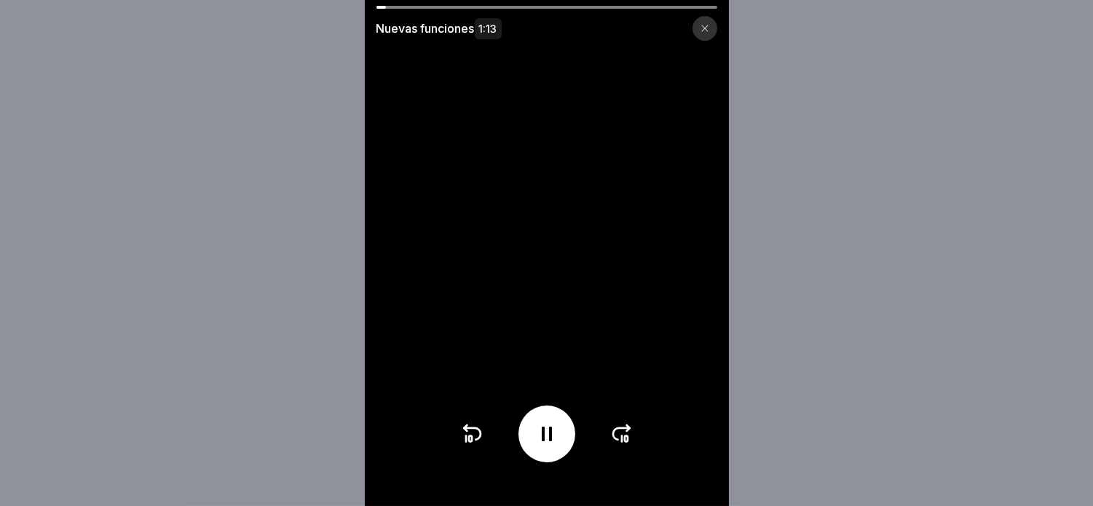
click at [545, 442] on icon at bounding box center [546, 433] width 23 height 23
click at [566, 434] on div at bounding box center [546, 434] width 57 height 57
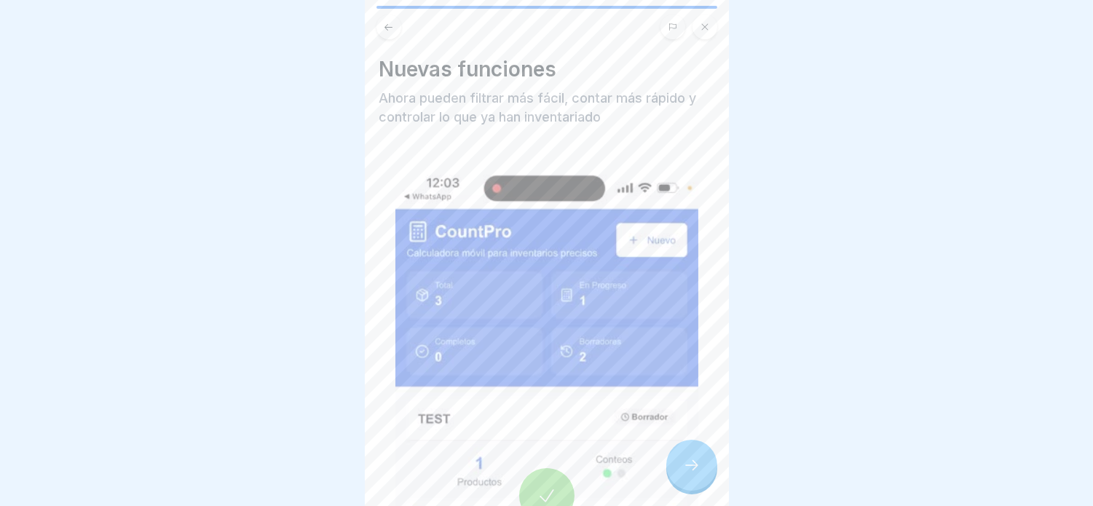
click at [695, 459] on icon at bounding box center [691, 465] width 17 height 17
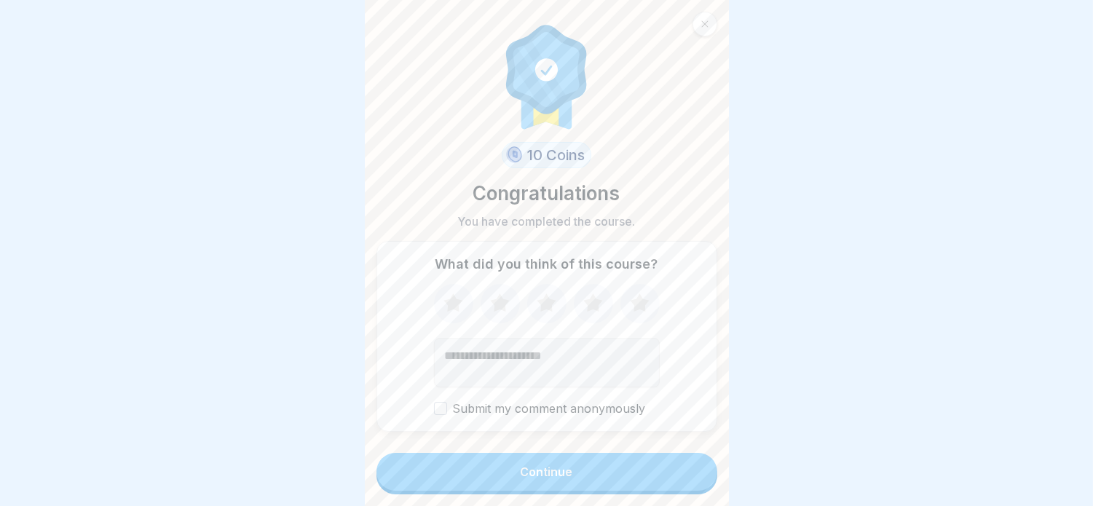
click at [639, 306] on icon at bounding box center [639, 304] width 39 height 38
click at [505, 462] on button "Continue" at bounding box center [546, 472] width 341 height 38
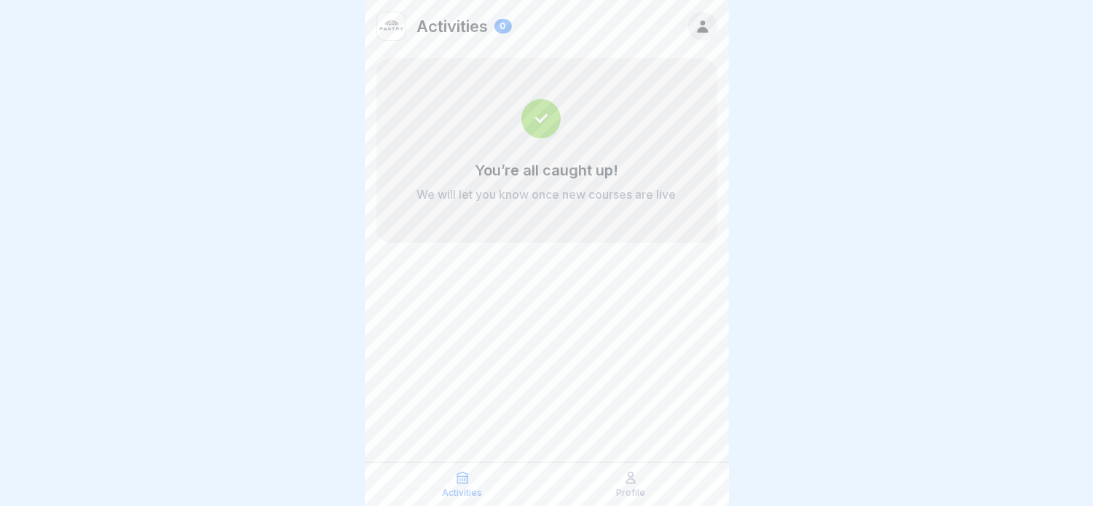
scroll to position [12, 0]
click at [457, 479] on icon at bounding box center [462, 478] width 11 height 11
click at [701, 30] on icon at bounding box center [702, 26] width 11 height 12
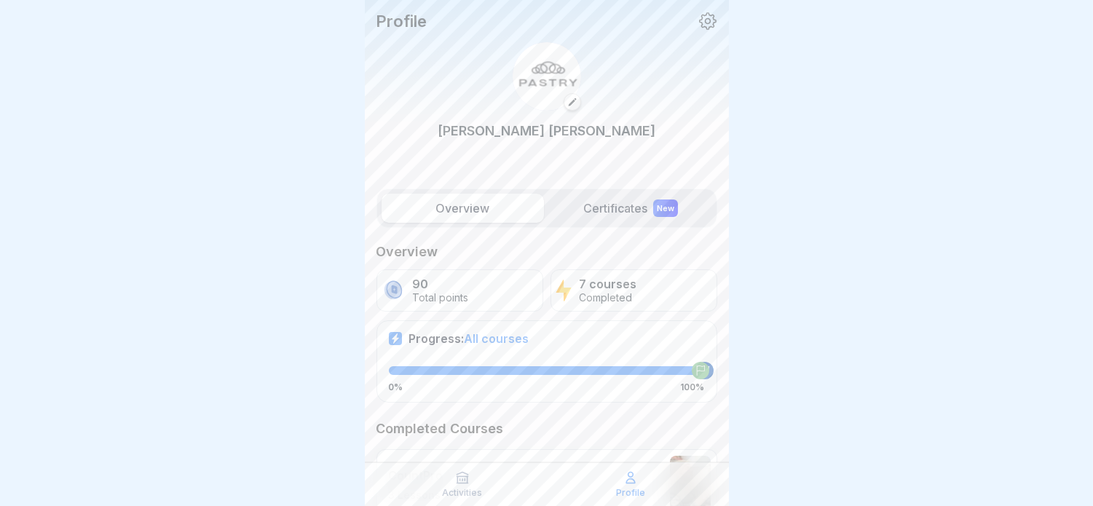
click at [624, 205] on label "Certificates New" at bounding box center [631, 208] width 162 height 29
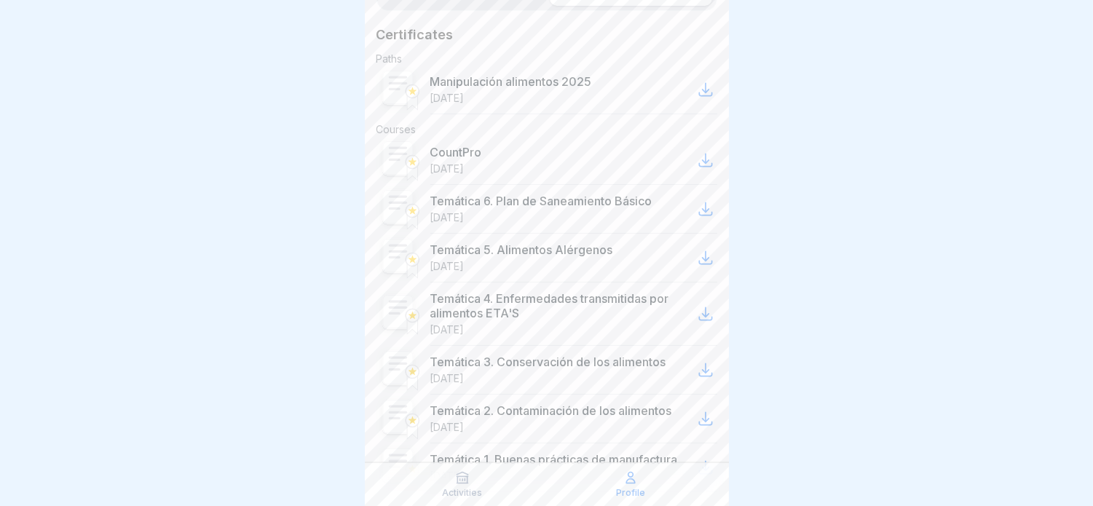
scroll to position [242, 0]
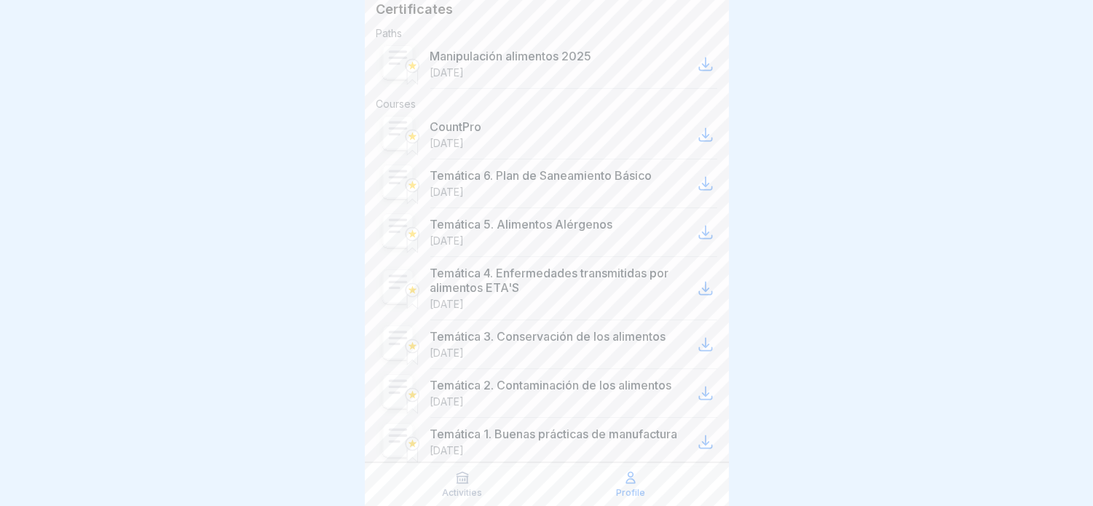
click at [697, 186] on icon at bounding box center [705, 183] width 17 height 17
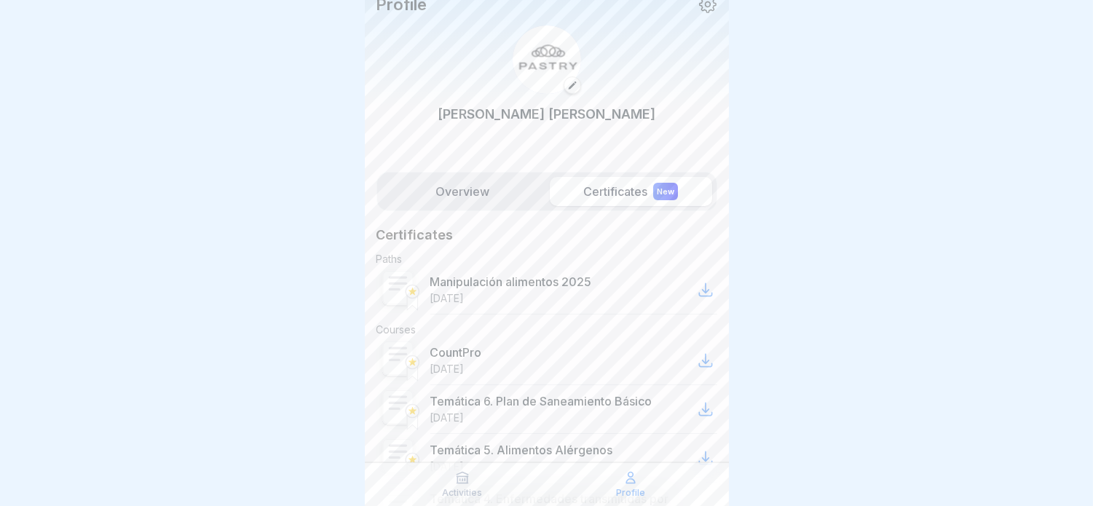
scroll to position [0, 0]
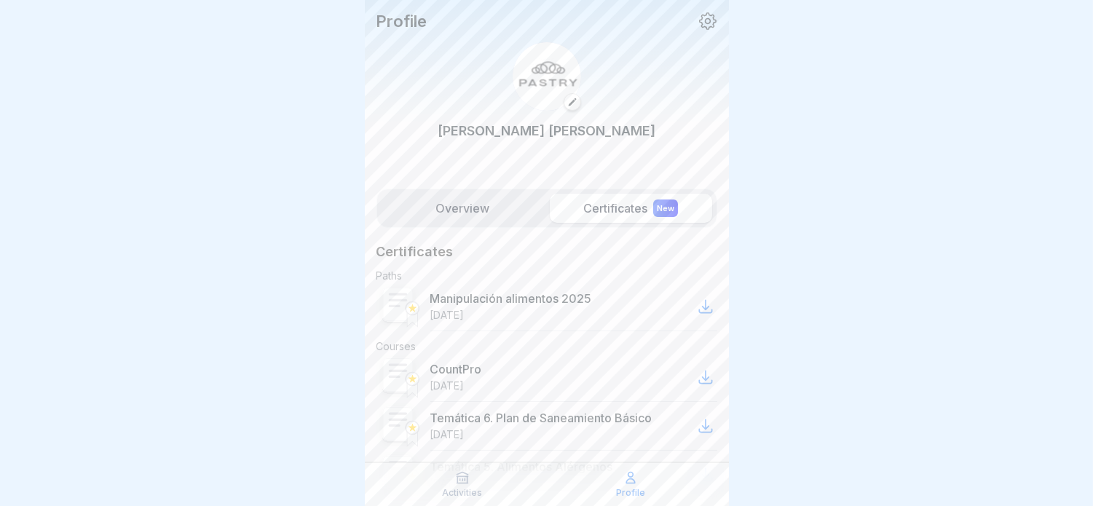
click at [438, 194] on label "Overview" at bounding box center [463, 208] width 162 height 29
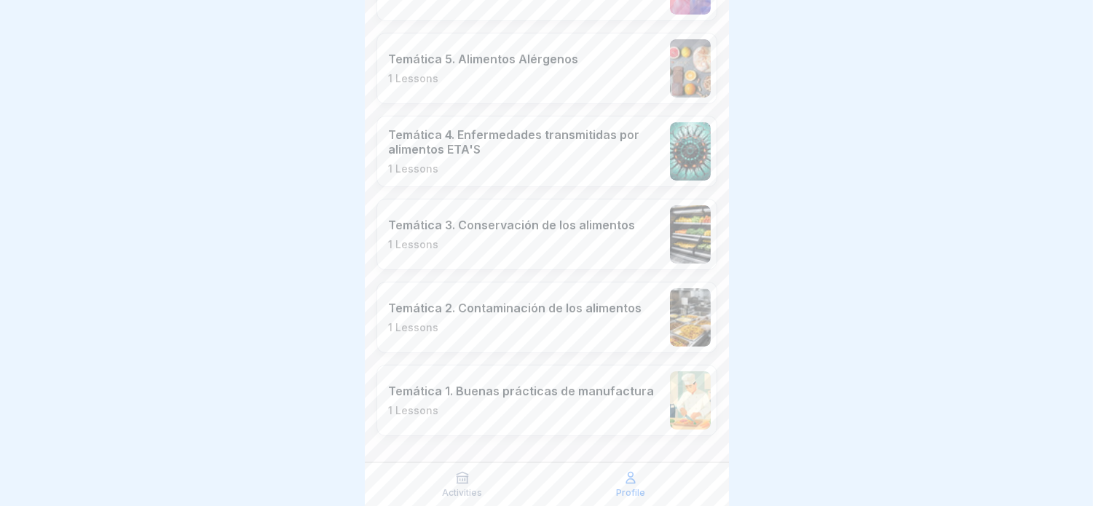
scroll to position [585, 0]
click at [615, 484] on div "Profile" at bounding box center [630, 484] width 161 height 28
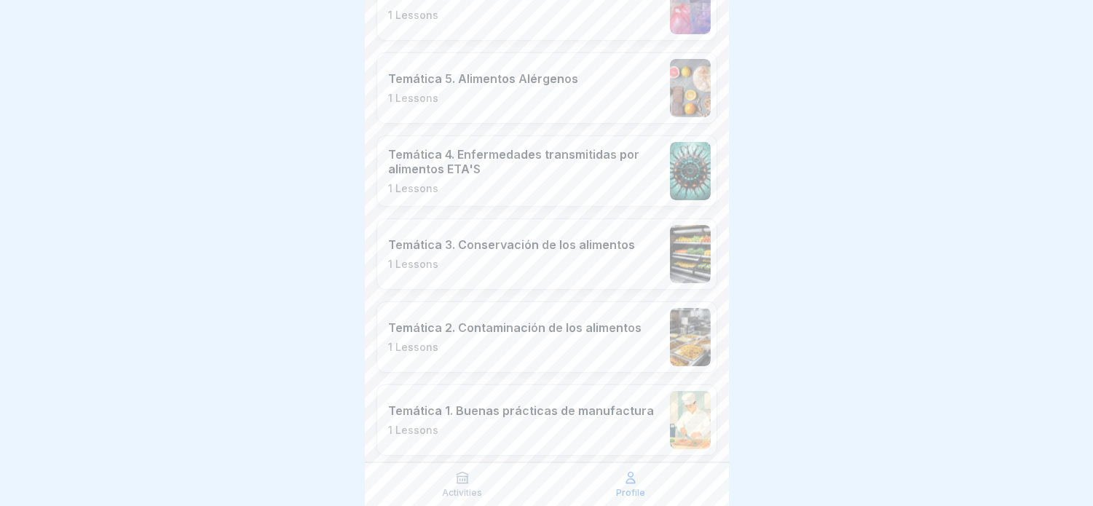
scroll to position [585, 0]
